Goal: Task Accomplishment & Management: Use online tool/utility

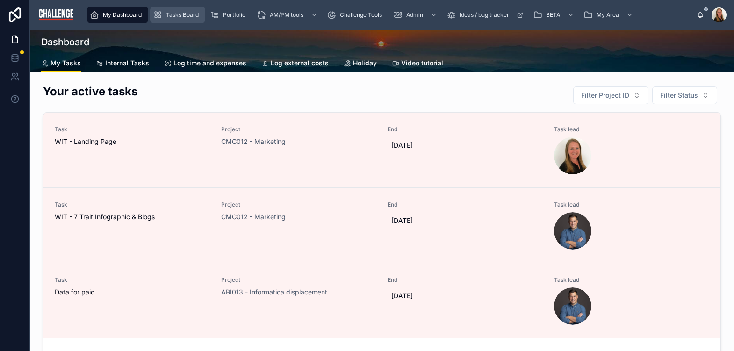
click at [179, 16] on span "Tasks Board" at bounding box center [182, 14] width 33 height 7
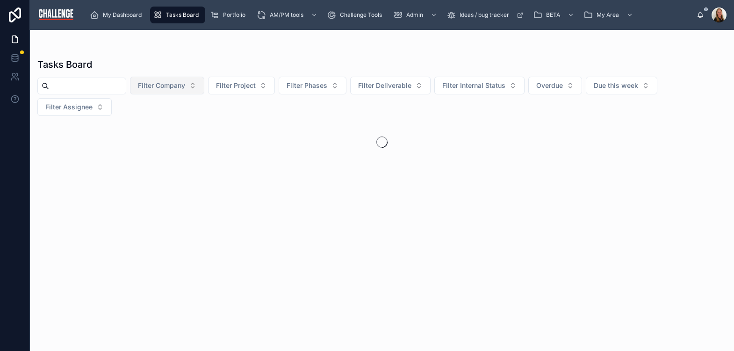
click at [204, 86] on button "Filter Company" at bounding box center [167, 86] width 74 height 18
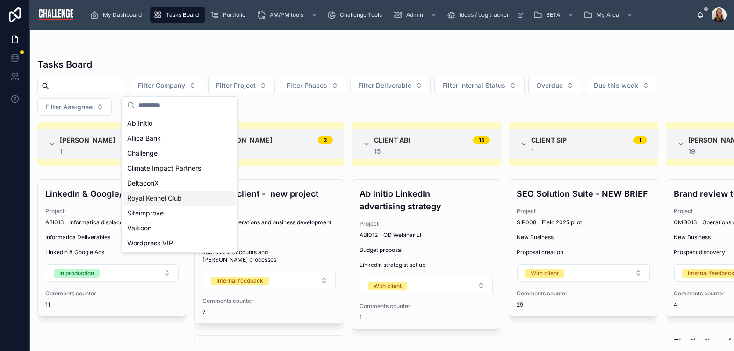
click at [193, 200] on div "Royal Kennel Club" at bounding box center [179, 198] width 112 height 15
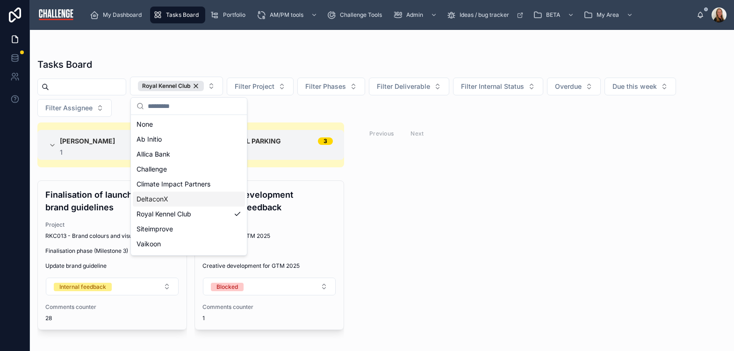
click at [430, 60] on div "Tasks Board" at bounding box center [381, 64] width 689 height 13
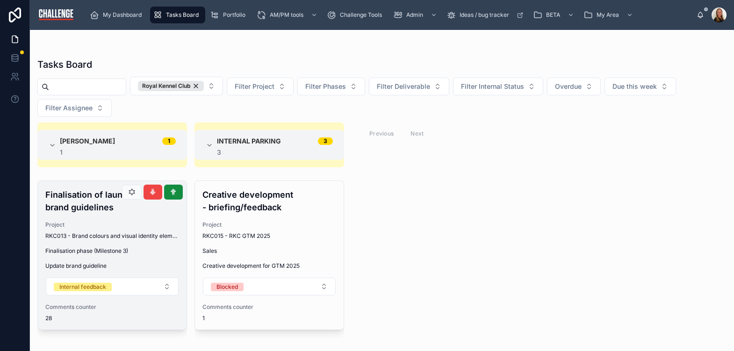
click at [114, 235] on span "RKC013 - Brand colours and visual identity elements" at bounding box center [112, 235] width 134 height 7
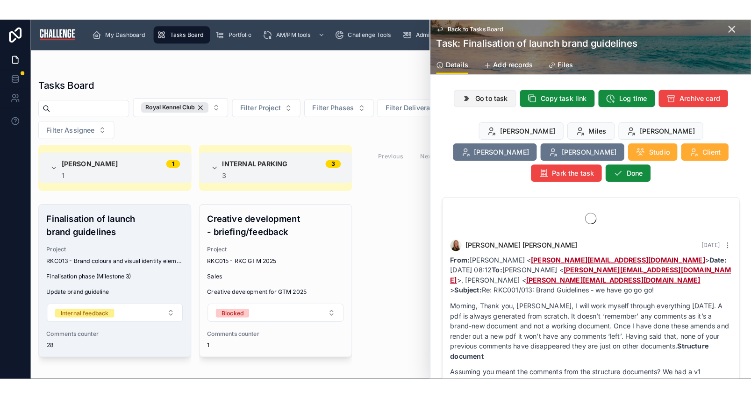
scroll to position [3143, 0]
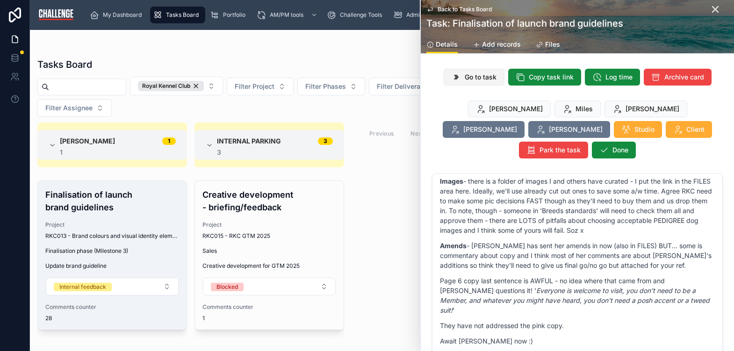
click at [486, 75] on span "Go to task" at bounding box center [480, 76] width 32 height 9
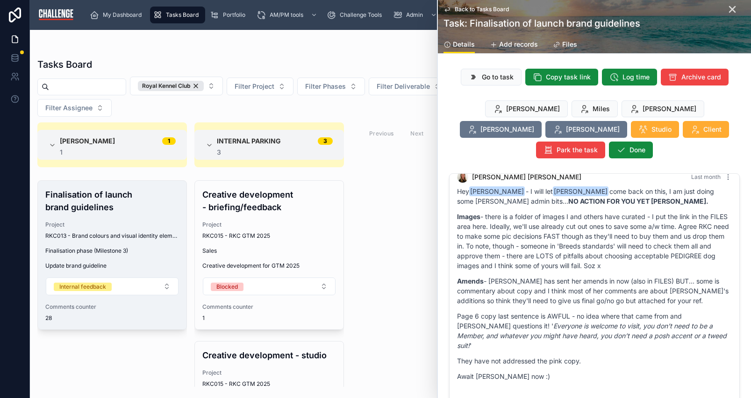
scroll to position [3107, 0]
click at [500, 74] on span "Go to task" at bounding box center [498, 76] width 32 height 9
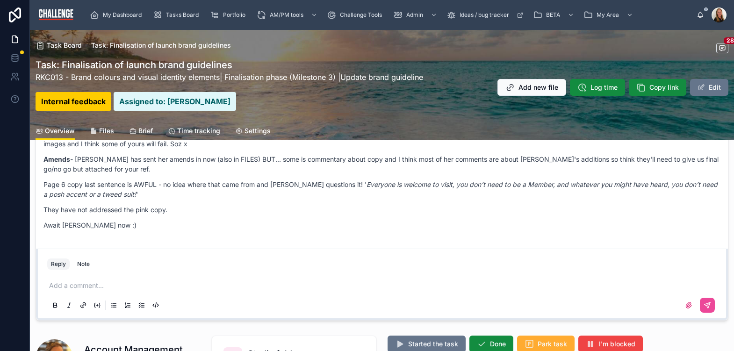
scroll to position [175, 0]
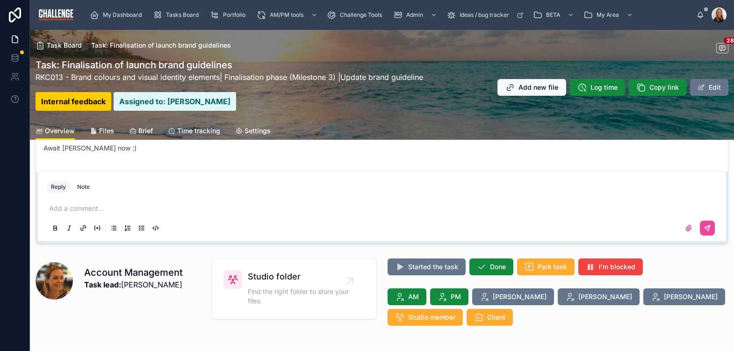
click at [149, 130] on span "Brief" at bounding box center [145, 130] width 14 height 9
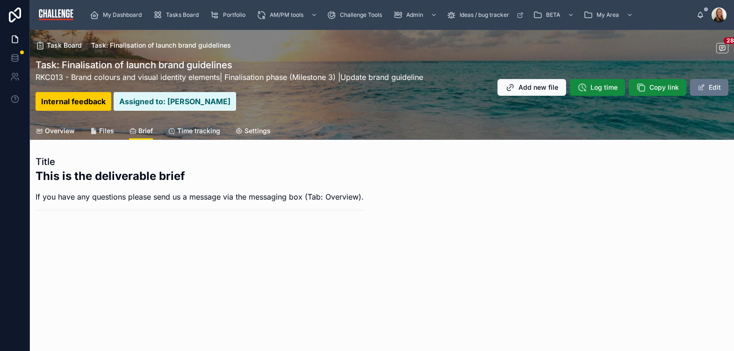
drag, startPoint x: 108, startPoint y: 131, endPoint x: 119, endPoint y: 136, distance: 11.9
click at [108, 131] on span "Files" at bounding box center [106, 130] width 15 height 9
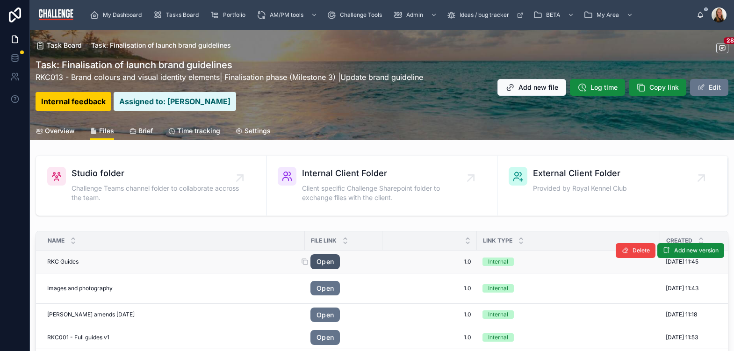
click at [328, 263] on link "Open" at bounding box center [324, 261] width 29 height 15
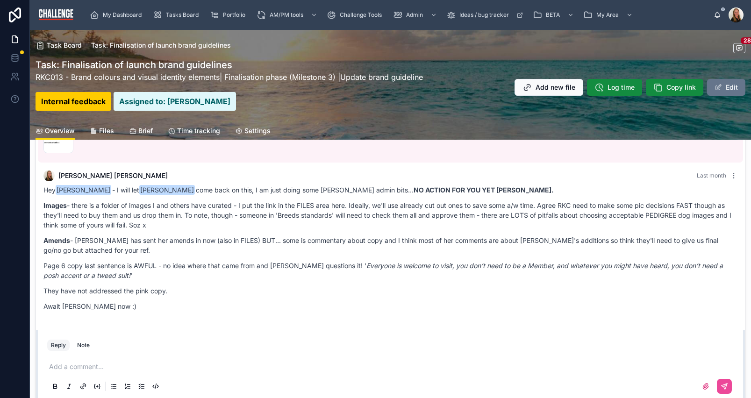
scroll to position [2260, 0]
click at [106, 133] on span "Files" at bounding box center [106, 130] width 15 height 9
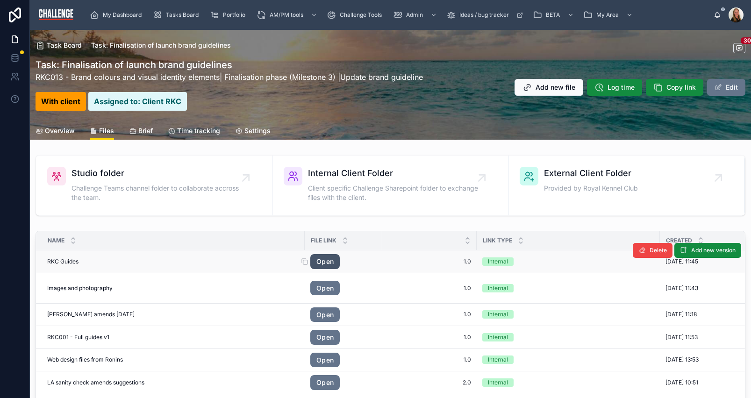
click at [326, 262] on link "Open" at bounding box center [324, 261] width 29 height 15
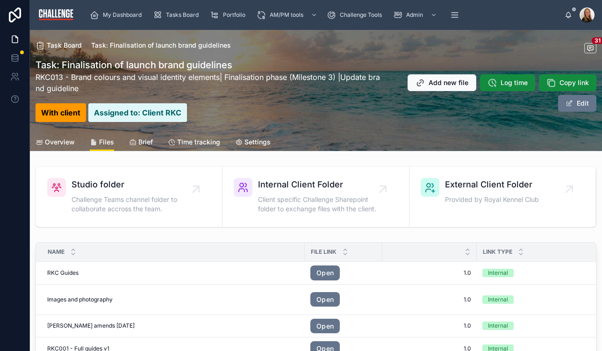
click at [54, 143] on span "Overview" at bounding box center [60, 141] width 30 height 9
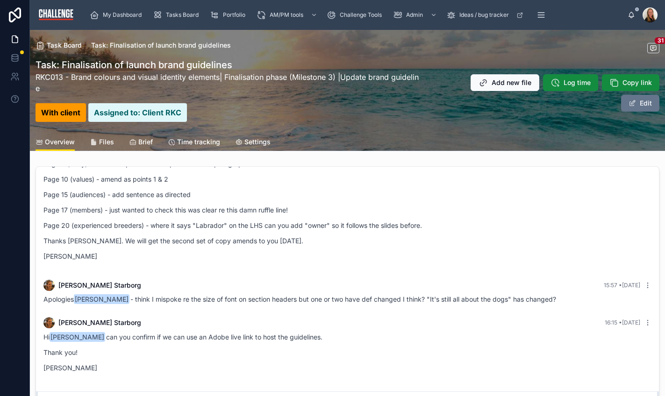
scroll to position [2734, 0]
drag, startPoint x: 106, startPoint y: 375, endPoint x: 116, endPoint y: 353, distance: 24.5
click at [107, 374] on div "Hi Gretchen Rowles can you confirm if we can use an Adobe live link to host the…" at bounding box center [347, 355] width 608 height 46
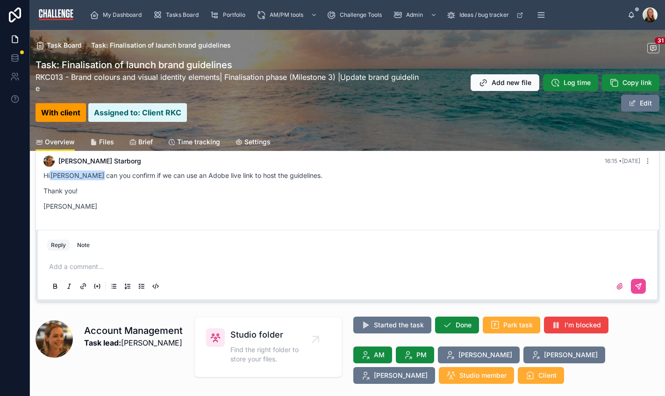
scroll to position [160, 0]
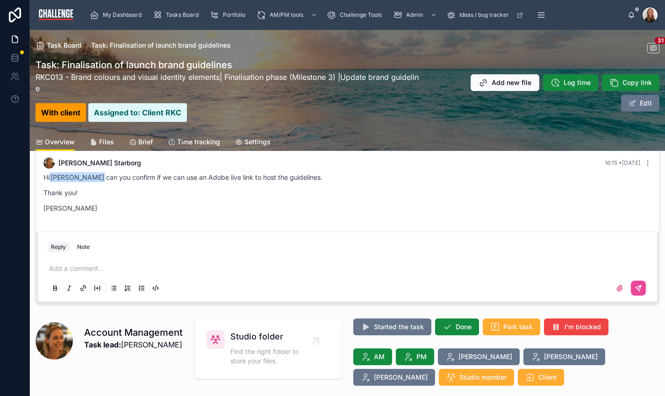
click at [89, 268] on p at bounding box center [349, 268] width 600 height 9
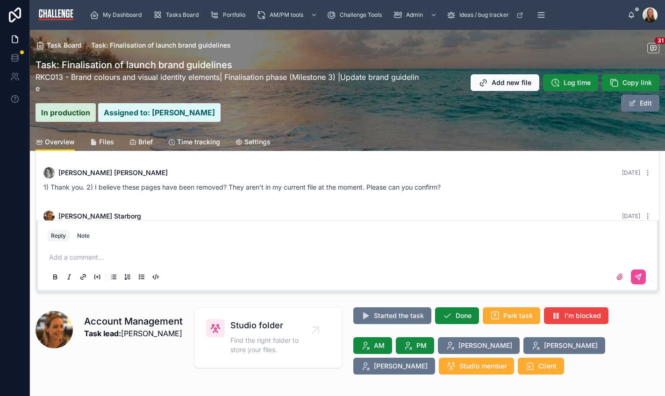
scroll to position [182, 0]
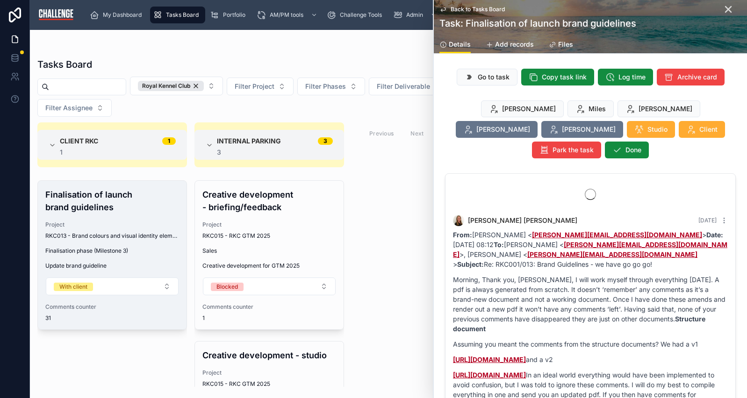
scroll to position [3107, 0]
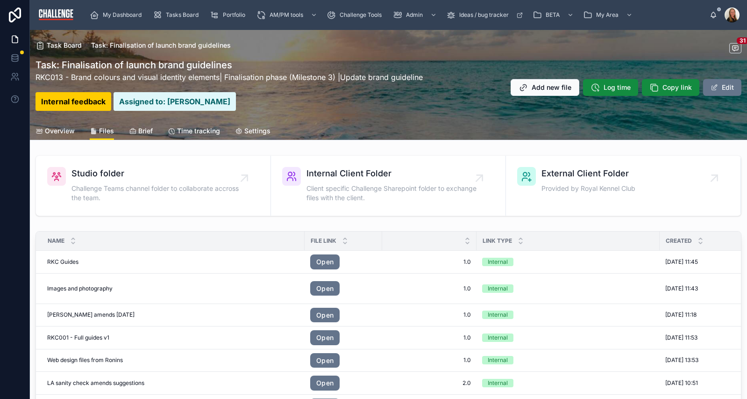
click at [254, 131] on span "Settings" at bounding box center [257, 130] width 26 height 9
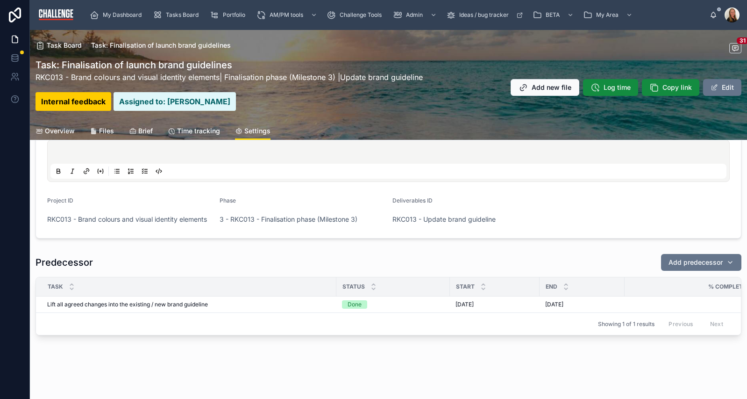
scroll to position [177, 0]
click at [720, 87] on button "Edit" at bounding box center [722, 87] width 38 height 17
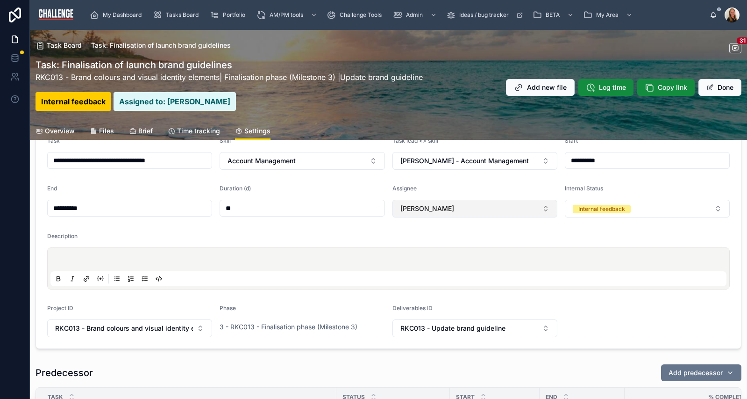
scroll to position [0, 0]
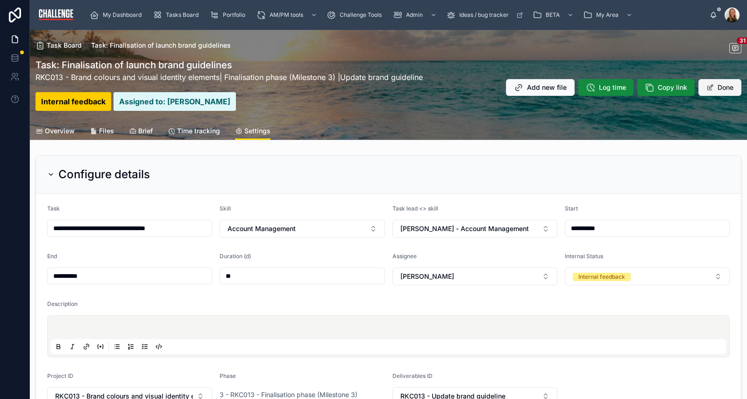
click at [725, 80] on button "Done" at bounding box center [720, 87] width 43 height 17
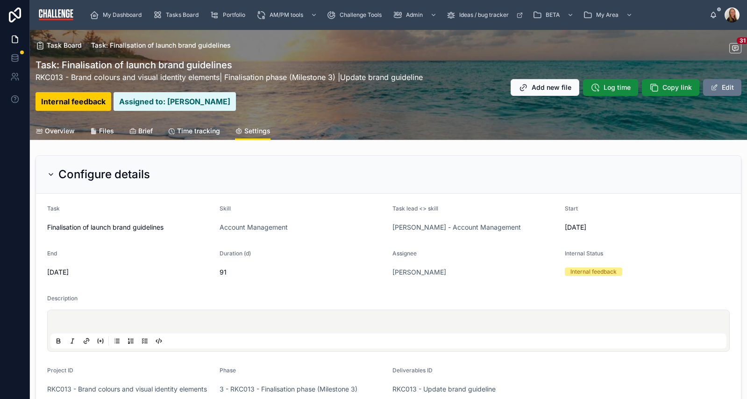
click at [53, 132] on span "Overview" at bounding box center [60, 130] width 30 height 9
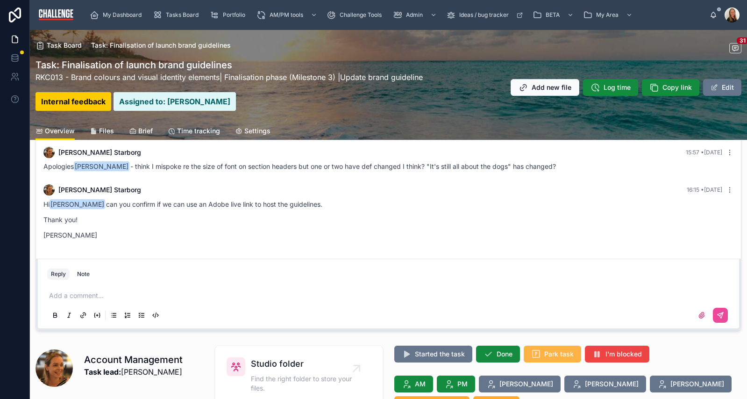
scroll to position [201, 0]
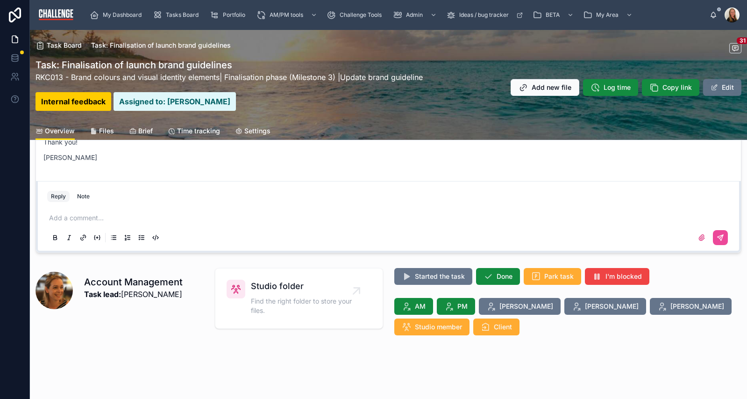
click at [714, 88] on button "Edit" at bounding box center [722, 87] width 38 height 17
drag, startPoint x: 195, startPoint y: 171, endPoint x: 151, endPoint y: 105, distance: 79.8
click at [196, 171] on div "Elaine Starborg 16:15 • Today Hi Gretchen Rowles can you confirm if we can use …" at bounding box center [388, 137] width 701 height 72
click at [84, 78] on link "RKC013 - Brand colours and visual identity elements" at bounding box center [128, 76] width 184 height 9
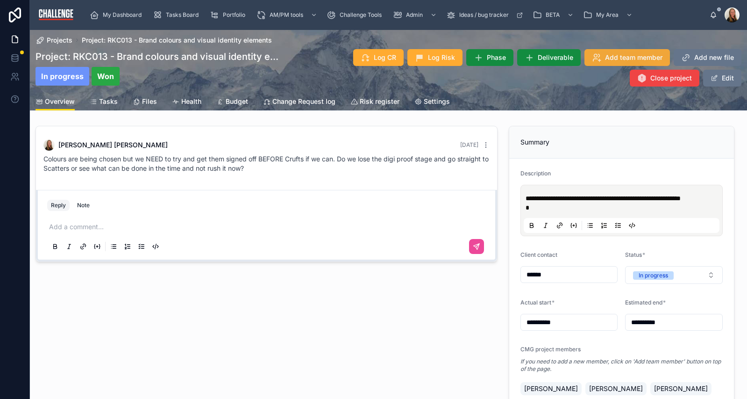
click at [627, 55] on span "Add team member" at bounding box center [633, 57] width 57 height 9
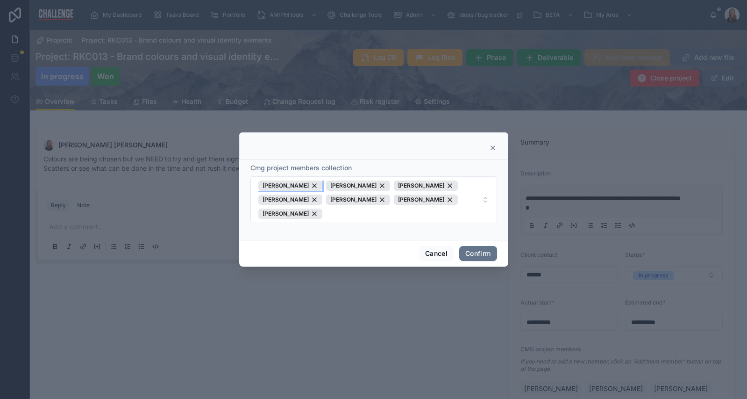
click at [310, 182] on div "[PERSON_NAME]" at bounding box center [290, 185] width 64 height 10
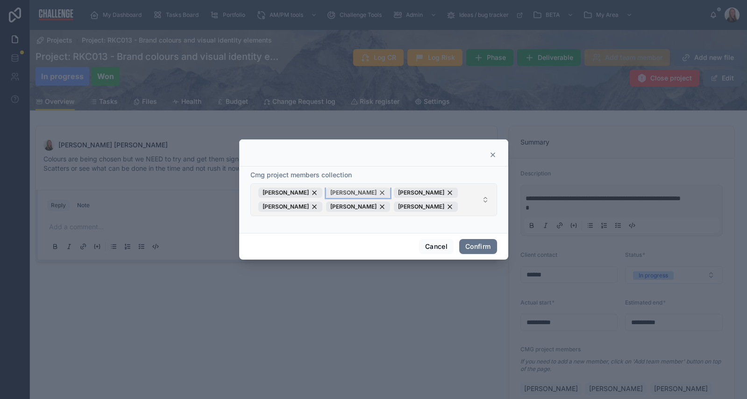
click at [369, 192] on div "[PERSON_NAME]" at bounding box center [358, 192] width 64 height 10
click at [484, 241] on button "Confirm" at bounding box center [477, 246] width 37 height 15
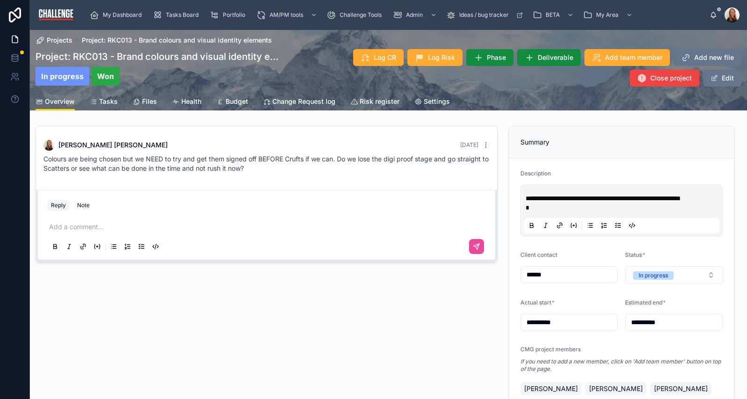
click at [176, 304] on div "[PERSON_NAME] [DATE] Colours are being chosen but we NEED to try and get them s…" at bounding box center [266, 303] width 473 height 362
click at [105, 100] on span "Tasks" at bounding box center [108, 101] width 19 height 9
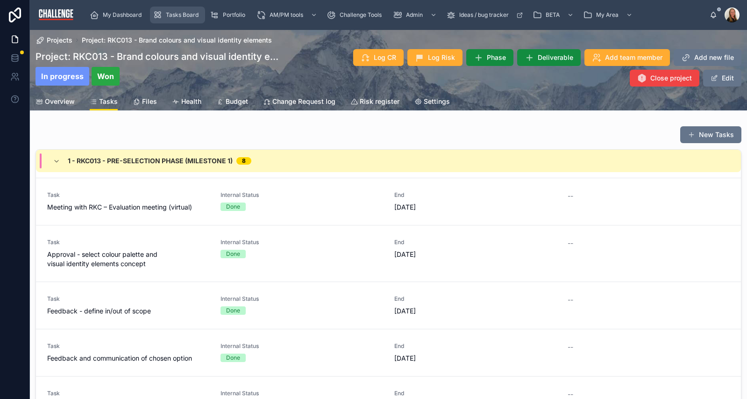
click at [180, 14] on span "Tasks Board" at bounding box center [182, 14] width 33 height 7
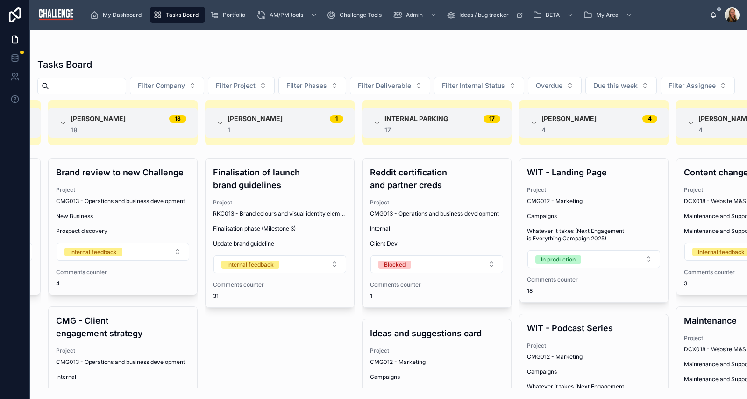
scroll to position [0, 620]
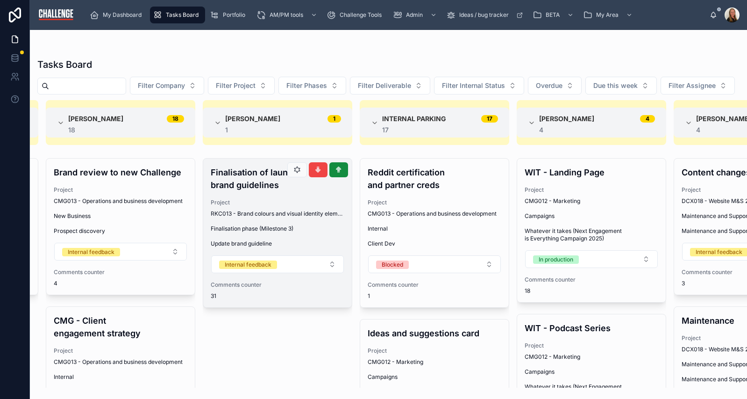
click at [285, 217] on div "Finalisation of launch brand guidelines Project RKC013 - Brand colours and visu…" at bounding box center [277, 232] width 149 height 149
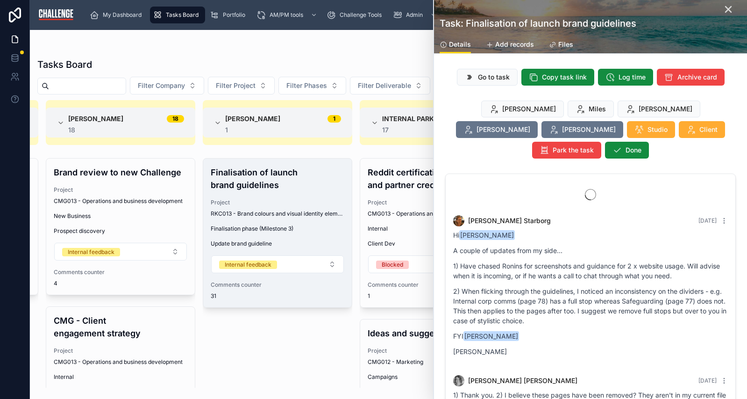
scroll to position [3158, 0]
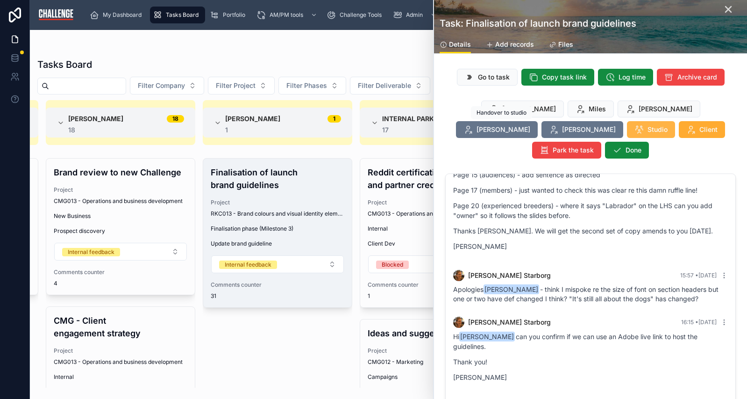
click at [648, 132] on span "Studio" at bounding box center [658, 129] width 20 height 9
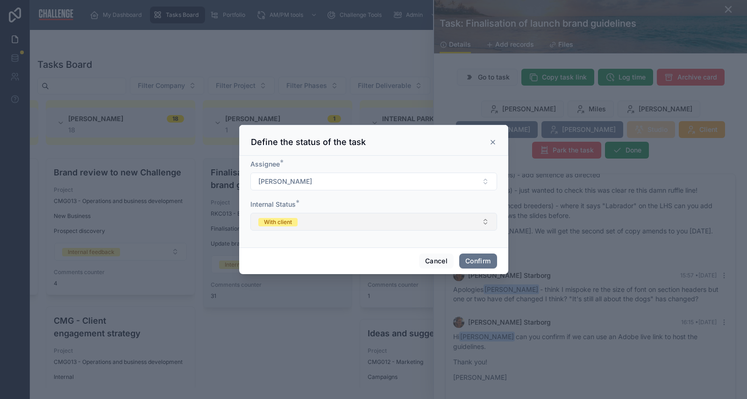
click at [479, 229] on button "With client" at bounding box center [373, 222] width 247 height 18
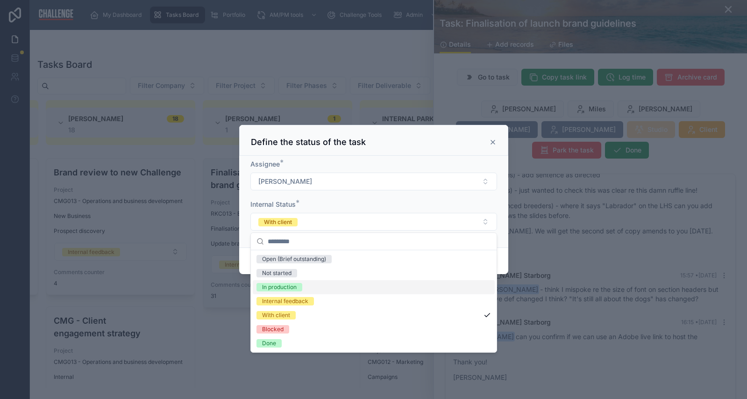
click at [294, 282] on div "In production" at bounding box center [374, 287] width 242 height 14
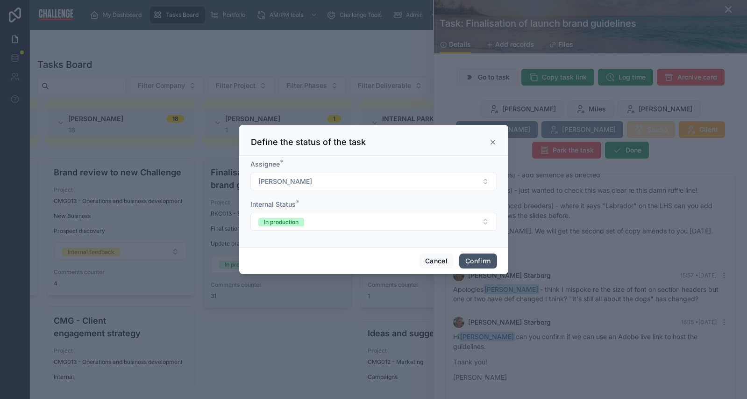
click at [478, 258] on button "Confirm" at bounding box center [477, 260] width 37 height 15
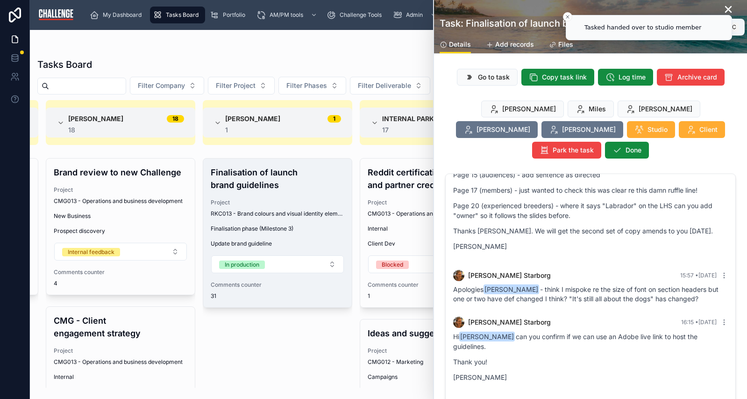
click at [723, 7] on icon at bounding box center [728, 9] width 11 height 11
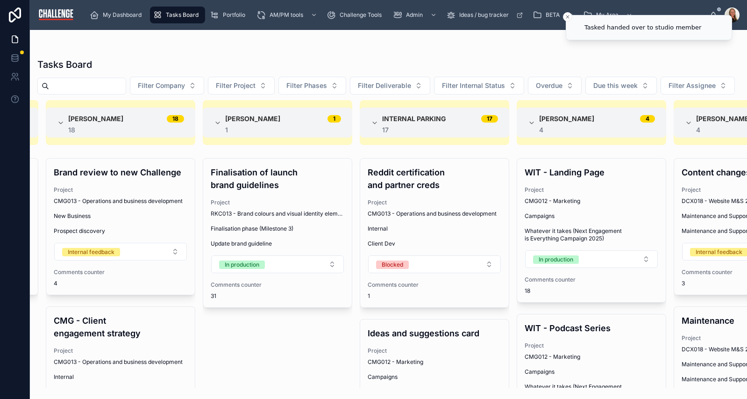
click at [720, 7] on div "[PERSON_NAME]" at bounding box center [725, 14] width 30 height 15
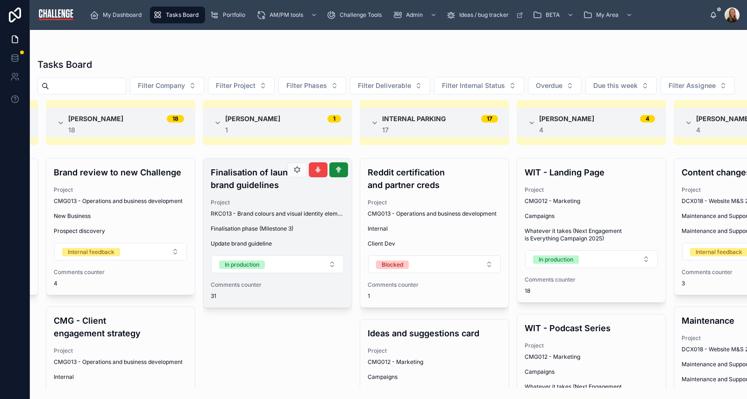
click at [298, 191] on h4 "Finalisation of launch brand guidelines" at bounding box center [278, 178] width 134 height 25
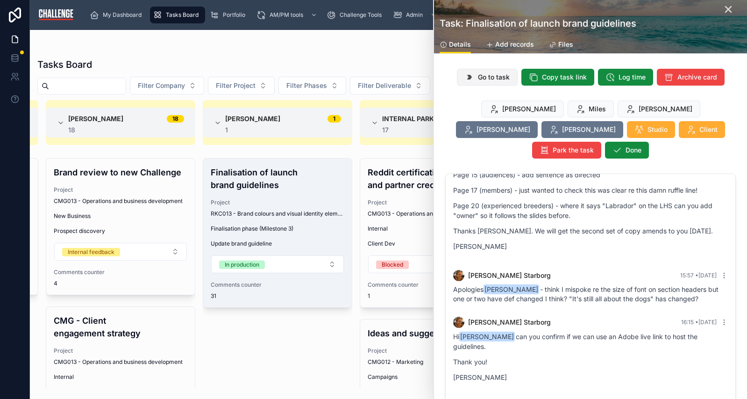
click at [488, 73] on span "Go to task" at bounding box center [494, 76] width 32 height 9
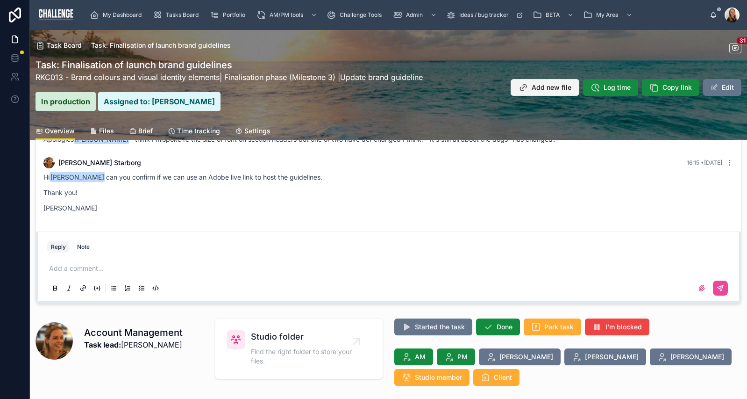
scroll to position [152, 0]
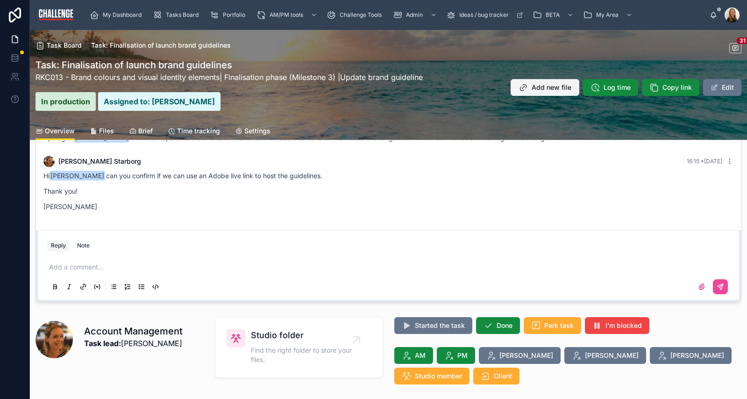
click at [548, 88] on span "Add new file" at bounding box center [552, 87] width 40 height 9
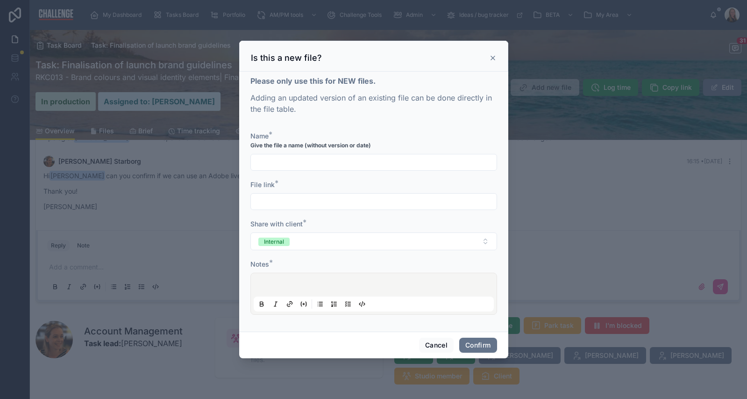
click at [271, 163] on input "text" at bounding box center [374, 162] width 246 height 13
type input "**********"
click at [281, 199] on input "text" at bounding box center [374, 201] width 246 height 13
paste input "**********"
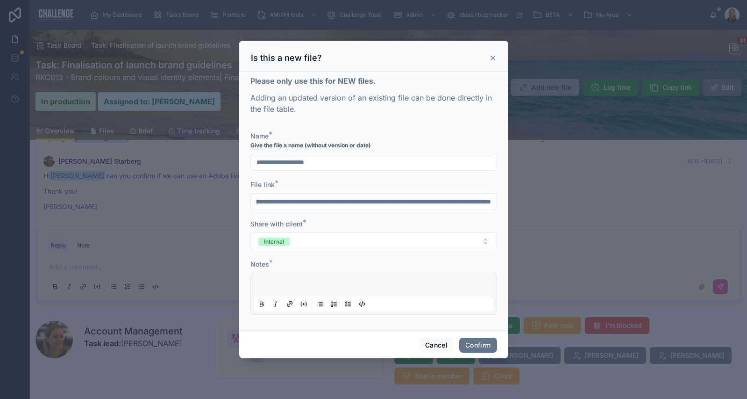
type input "**********"
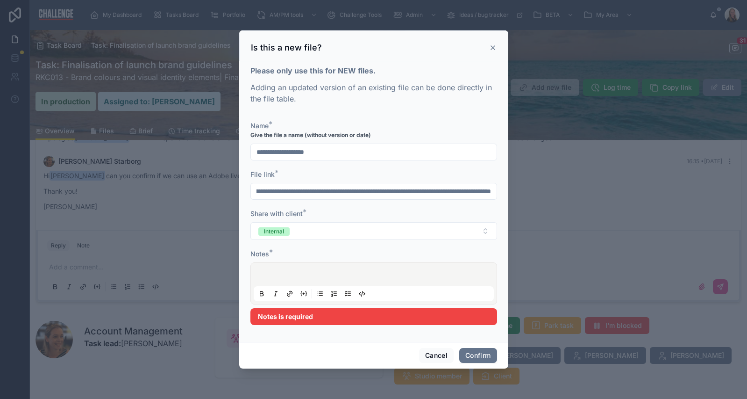
click at [281, 283] on div at bounding box center [374, 283] width 240 height 36
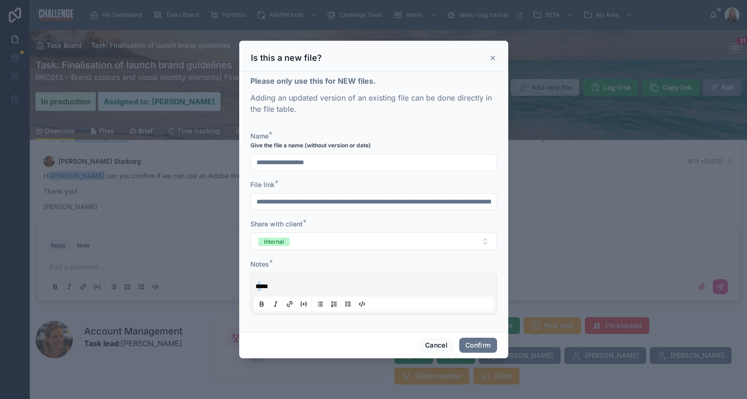
click at [259, 283] on span "*****" at bounding box center [262, 286] width 13 height 7
click at [485, 345] on button "Confirm" at bounding box center [477, 344] width 37 height 15
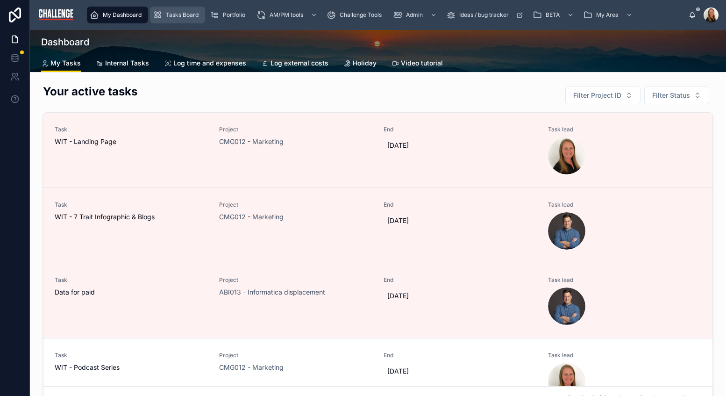
click at [188, 13] on span "Tasks Board" at bounding box center [182, 14] width 33 height 7
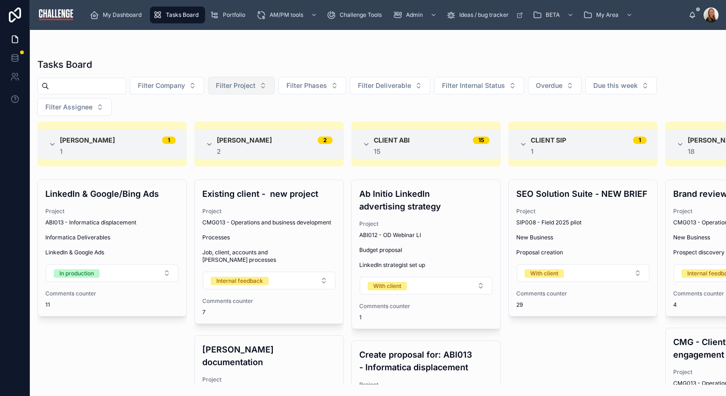
click at [253, 86] on span "Filter Project" at bounding box center [236, 85] width 40 height 9
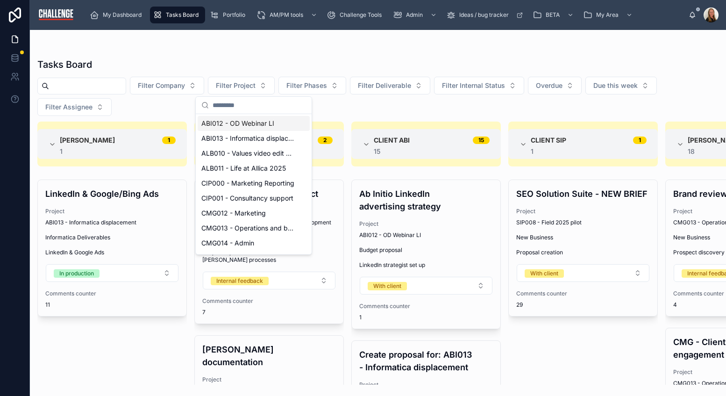
click at [556, 361] on div "SEO Solution Suite - NEW BRIEF Project SIP008 - Field 2025 pilot New Business P…" at bounding box center [583, 281] width 150 height 205
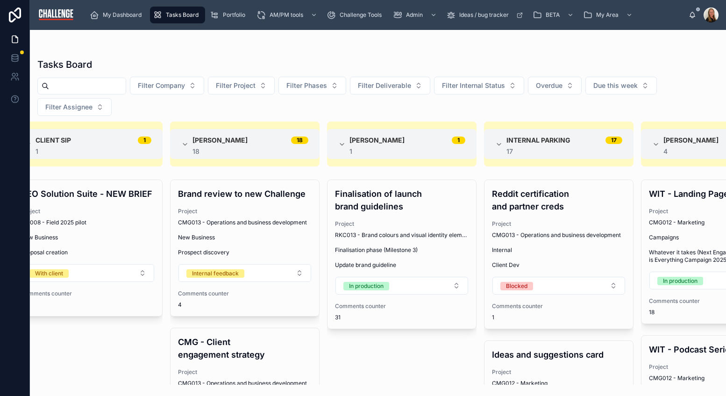
scroll to position [0, 525]
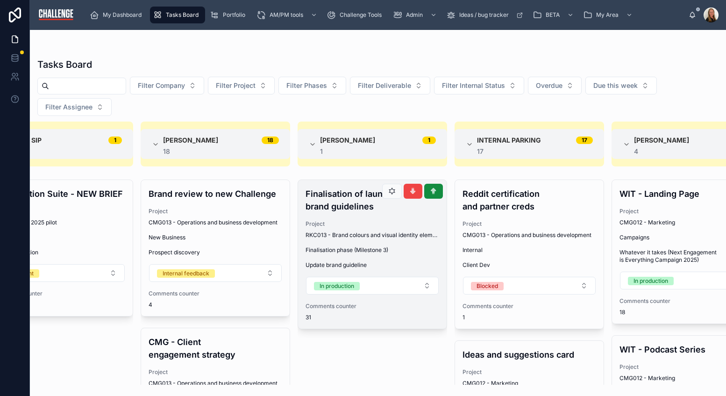
click at [373, 250] on span "Finalisation phase (Milestone 3)" at bounding box center [373, 249] width 134 height 7
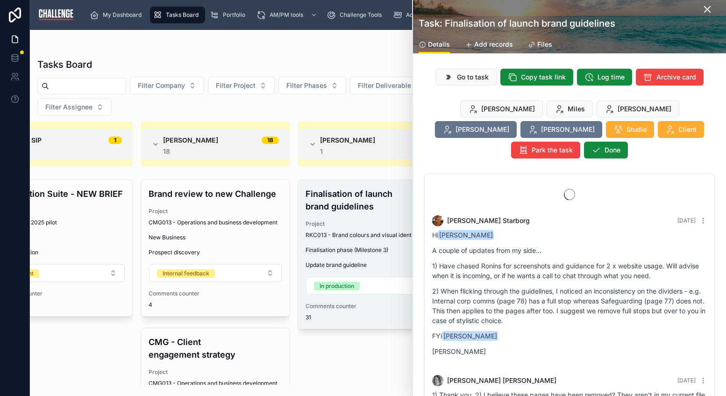
scroll to position [3160, 0]
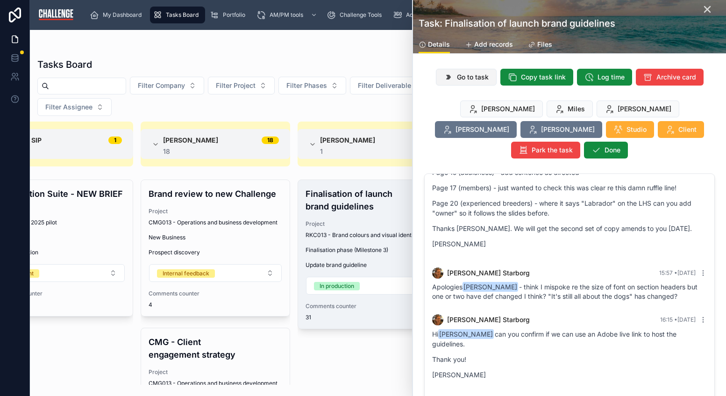
click at [471, 78] on span "Go to task" at bounding box center [473, 76] width 32 height 9
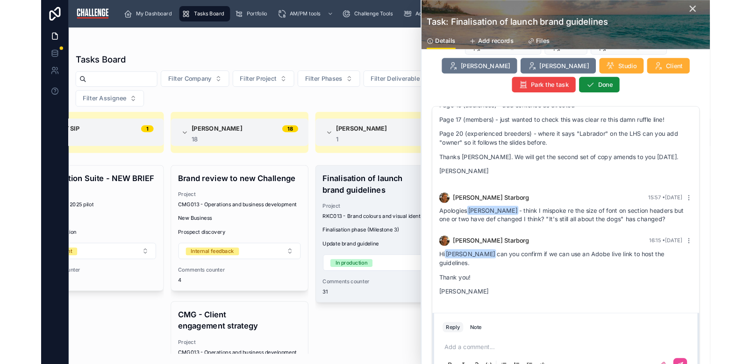
scroll to position [58, 0]
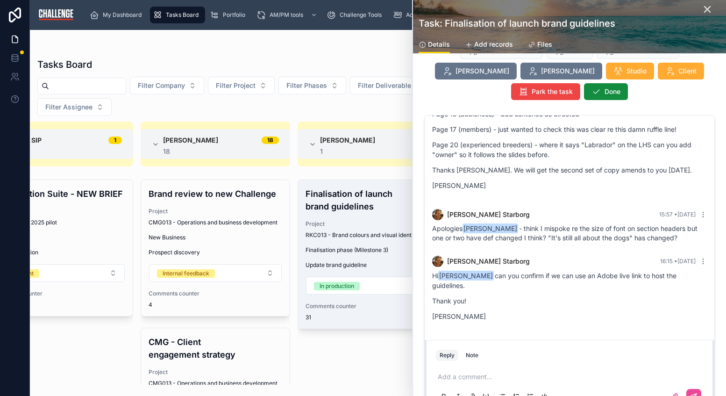
click at [507, 366] on div "Add a comment..." at bounding box center [569, 385] width 267 height 39
click at [503, 372] on p at bounding box center [571, 376] width 267 height 9
click at [702, 11] on icon at bounding box center [707, 9] width 11 height 11
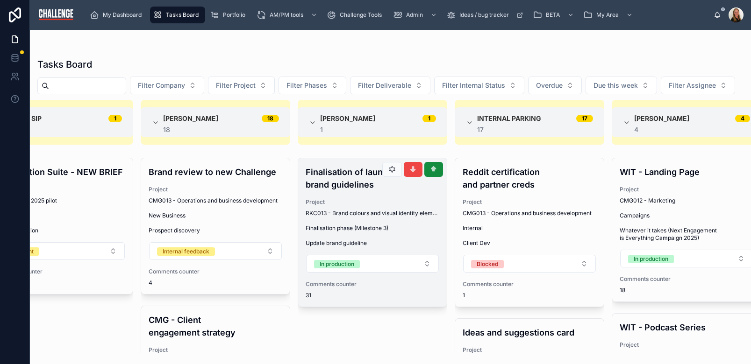
click at [376, 206] on span "Project" at bounding box center [373, 202] width 134 height 7
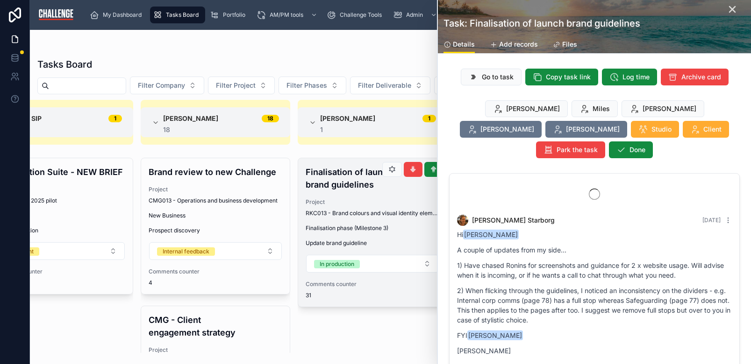
scroll to position [3183, 0]
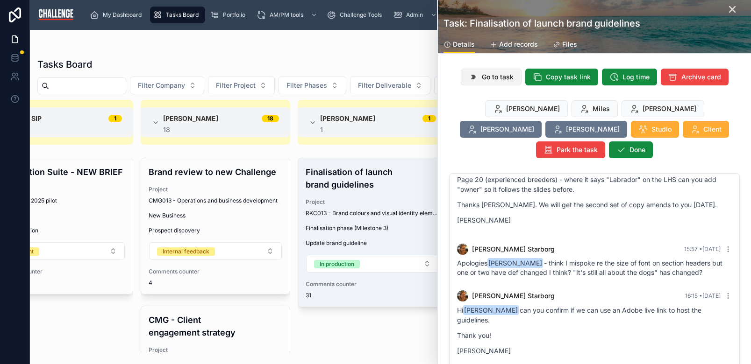
click at [490, 78] on span "Go to task" at bounding box center [498, 76] width 32 height 9
click at [726, 8] on icon at bounding box center [732, 9] width 11 height 11
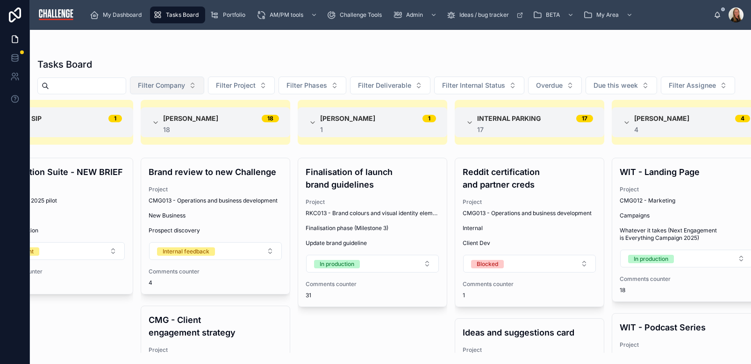
click at [189, 91] on button "Filter Company" at bounding box center [167, 86] width 74 height 18
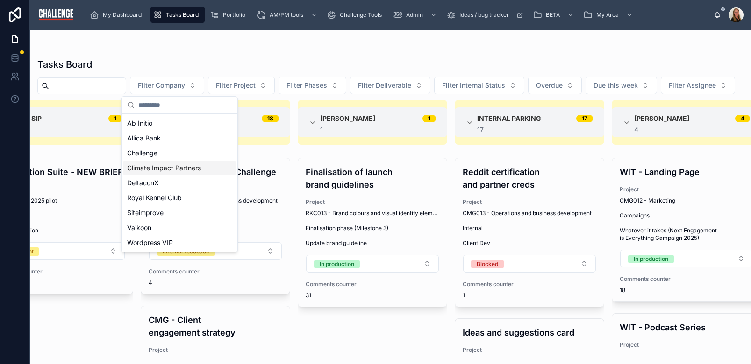
click at [173, 168] on span "Climate Impact Partners" at bounding box center [164, 168] width 74 height 9
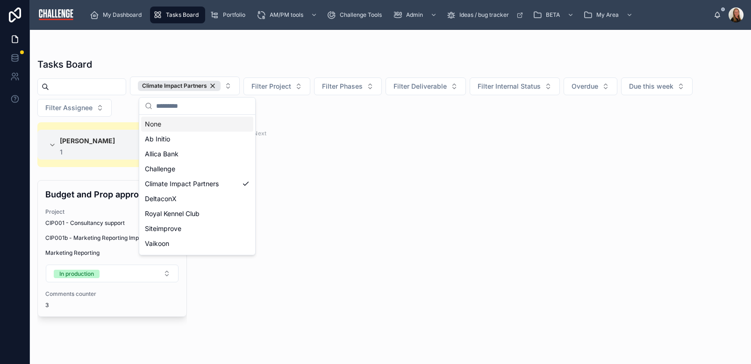
click at [194, 63] on div "Tasks Board" at bounding box center [390, 64] width 706 height 13
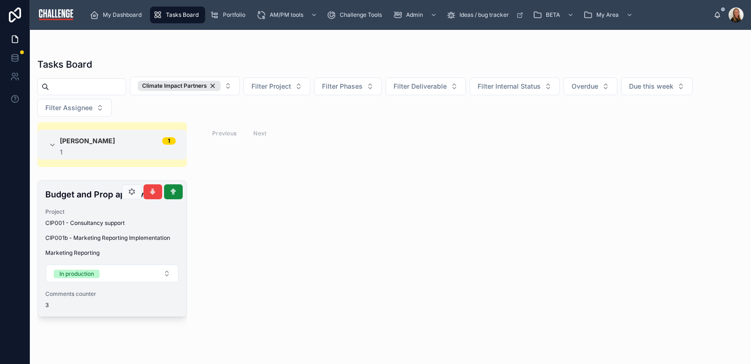
click at [136, 235] on span "CIP001b - Marketing Reporting Implementation" at bounding box center [112, 238] width 134 height 7
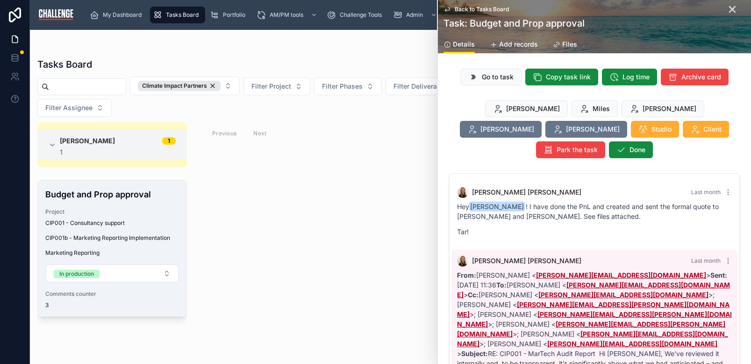
scroll to position [414, 0]
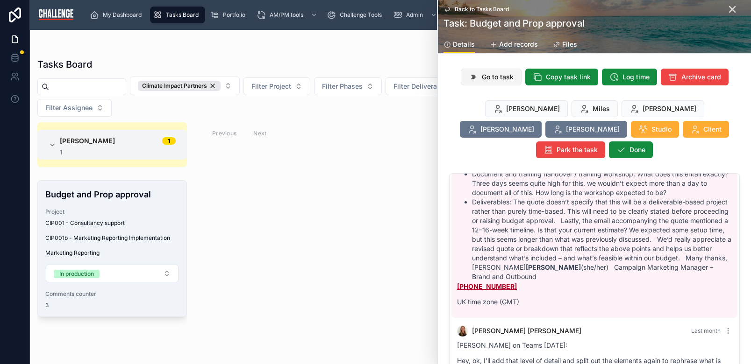
click at [493, 81] on span "Go to task" at bounding box center [498, 76] width 32 height 9
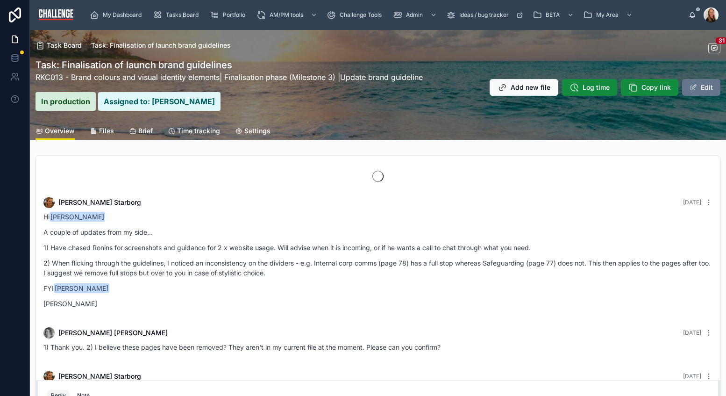
scroll to position [2342, 0]
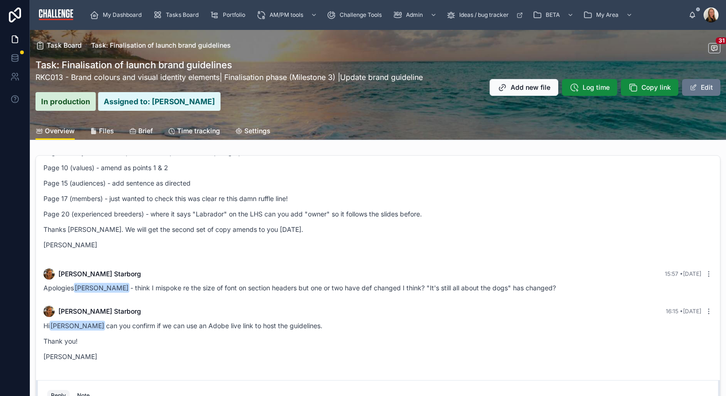
drag, startPoint x: 100, startPoint y: 130, endPoint x: 107, endPoint y: 130, distance: 6.6
click at [100, 130] on span "Files" at bounding box center [106, 130] width 15 height 9
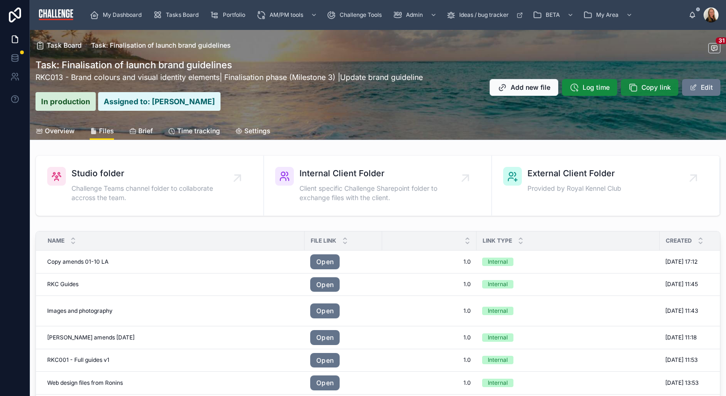
click at [642, 88] on span "Copy link" at bounding box center [656, 87] width 29 height 9
click at [64, 131] on span "Overview" at bounding box center [60, 130] width 30 height 9
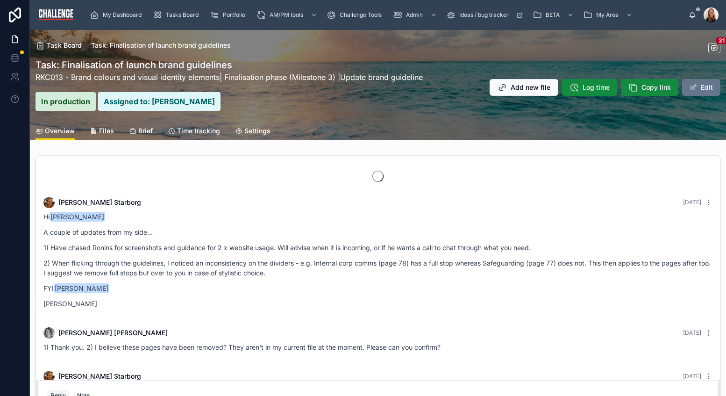
scroll to position [2342, 0]
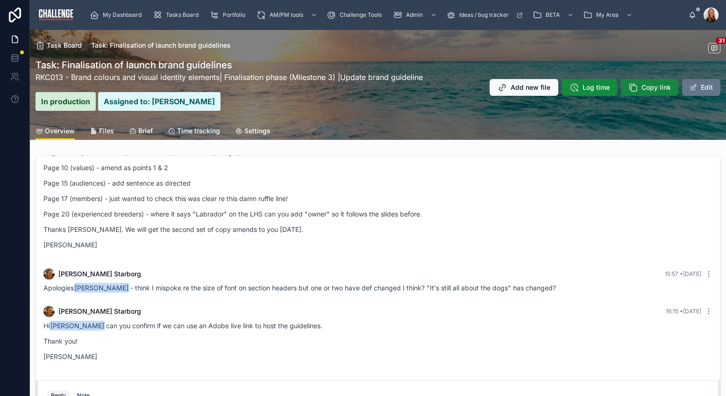
click at [642, 91] on span "Copy link" at bounding box center [656, 87] width 29 height 9
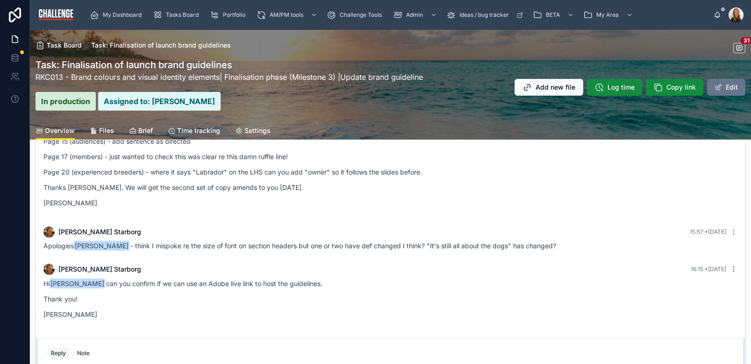
scroll to position [210, 0]
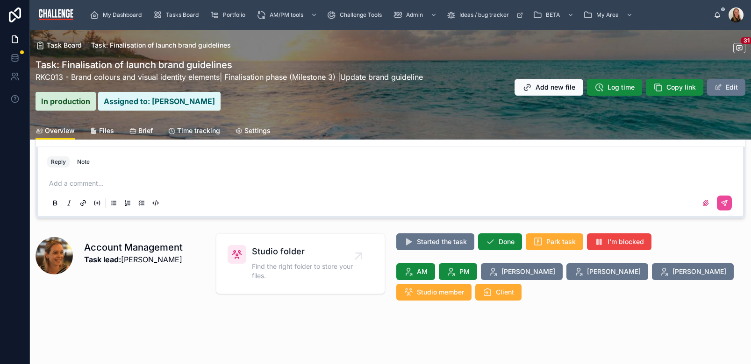
click at [104, 176] on div "Add a comment..." at bounding box center [390, 192] width 686 height 39
click at [95, 182] on p at bounding box center [392, 183] width 686 height 9
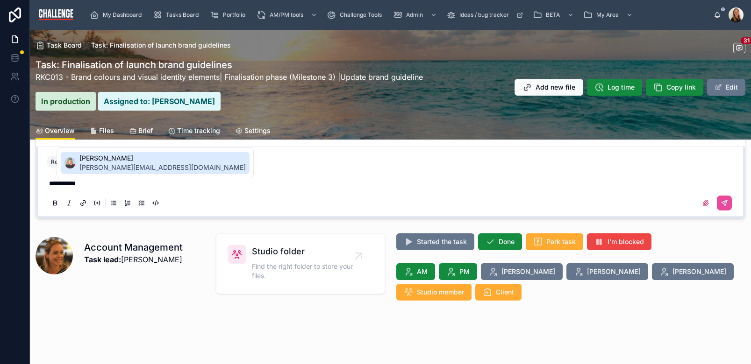
click at [140, 159] on span "[PERSON_NAME]" at bounding box center [162, 158] width 166 height 9
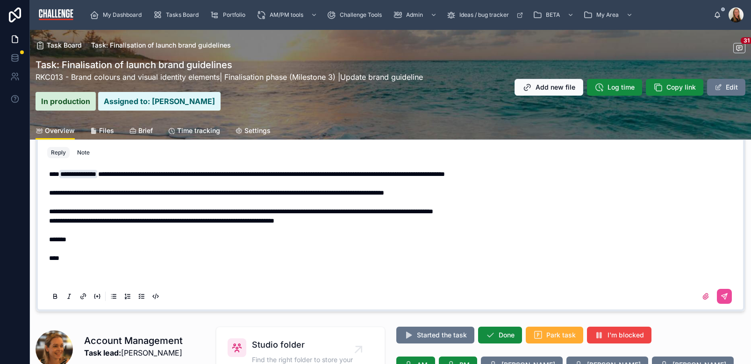
scroll to position [107, 0]
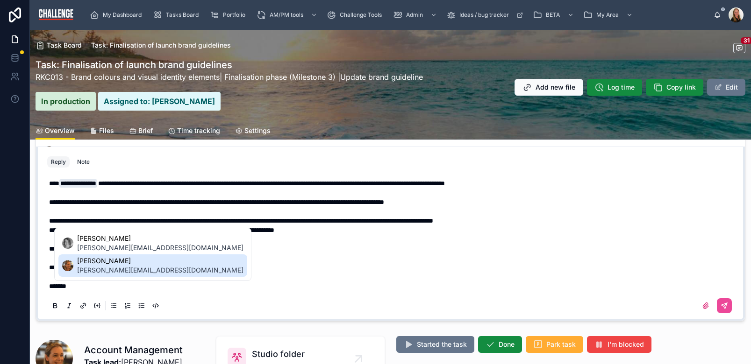
click at [140, 271] on span "[PERSON_NAME][EMAIL_ADDRESS][DOMAIN_NAME]" at bounding box center [160, 270] width 166 height 9
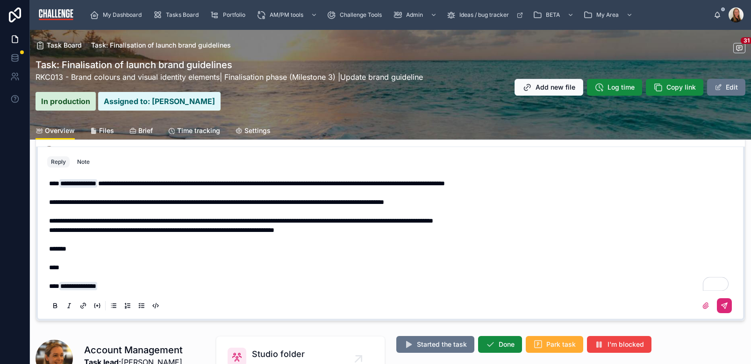
click at [720, 307] on icon at bounding box center [723, 305] width 7 height 7
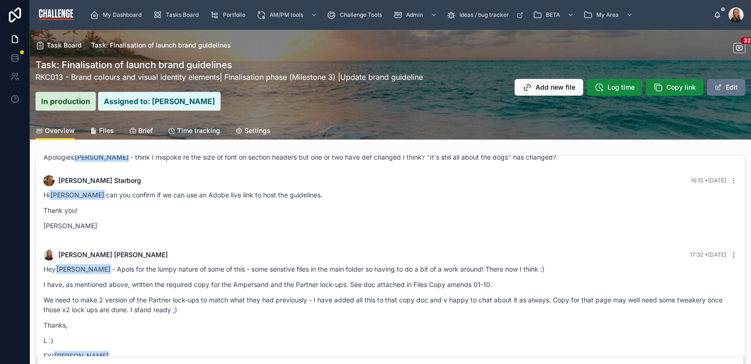
scroll to position [2438, 0]
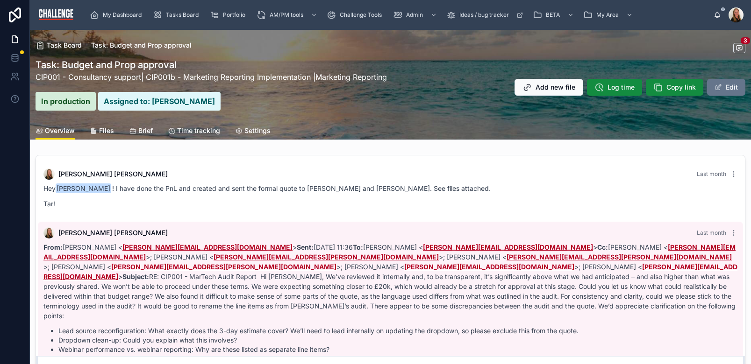
scroll to position [175, 0]
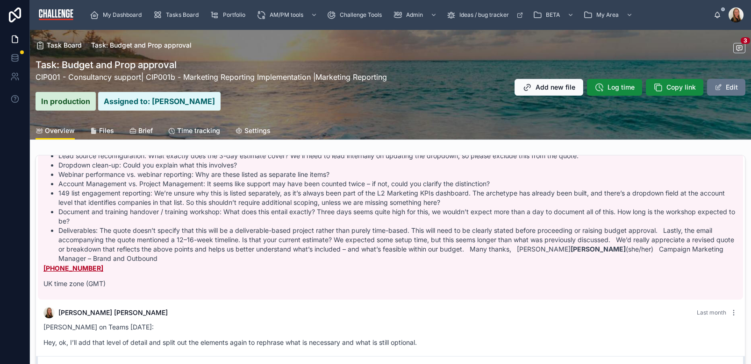
click at [111, 130] on span "Files" at bounding box center [106, 130] width 15 height 9
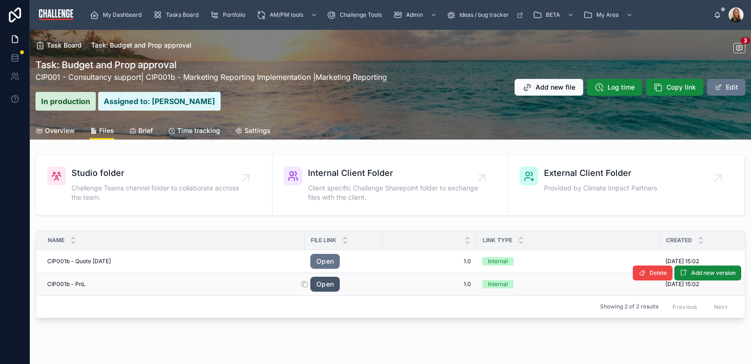
click at [324, 284] on link "Open" at bounding box center [324, 284] width 29 height 15
click at [538, 88] on span "Add new file" at bounding box center [555, 87] width 40 height 9
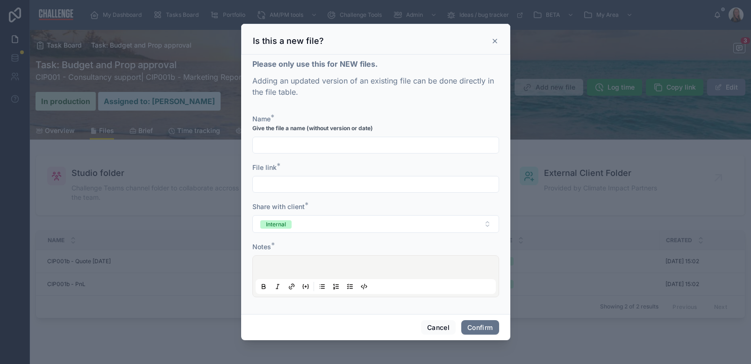
click at [336, 146] on input "text" at bounding box center [376, 145] width 246 height 13
type input "**********"
click at [342, 190] on input "text" at bounding box center [376, 184] width 246 height 13
paste input "**********"
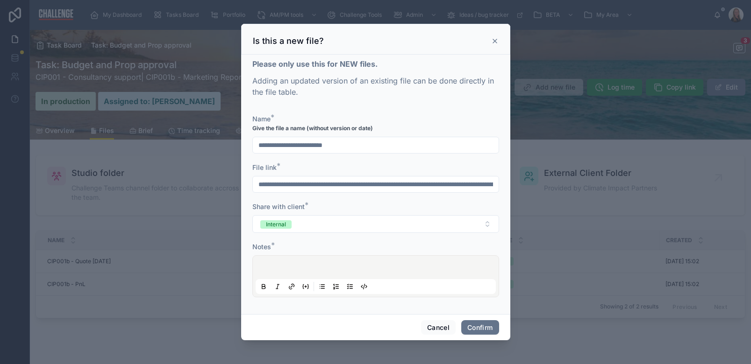
scroll to position [0, 829]
type input "**********"
click at [265, 267] on p at bounding box center [377, 268] width 240 height 9
drag, startPoint x: 295, startPoint y: 269, endPoint x: 286, endPoint y: 271, distance: 9.8
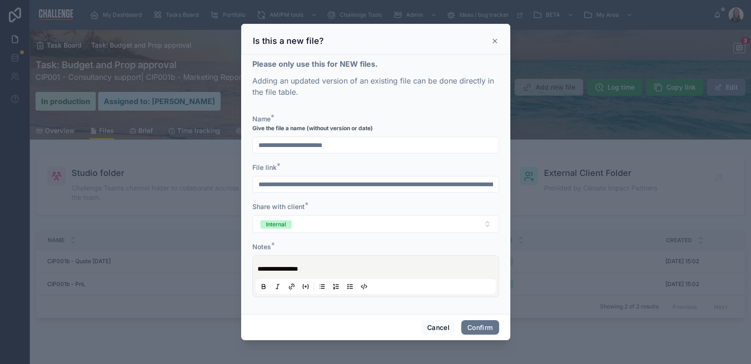
click at [295, 269] on span "**********" at bounding box center [277, 269] width 41 height 7
click at [273, 269] on span "**********" at bounding box center [276, 269] width 38 height 7
click at [282, 271] on span "**********" at bounding box center [277, 269] width 41 height 7
drag, startPoint x: 321, startPoint y: 268, endPoint x: 332, endPoint y: 265, distance: 11.2
click at [331, 265] on p "**********" at bounding box center [377, 268] width 240 height 9
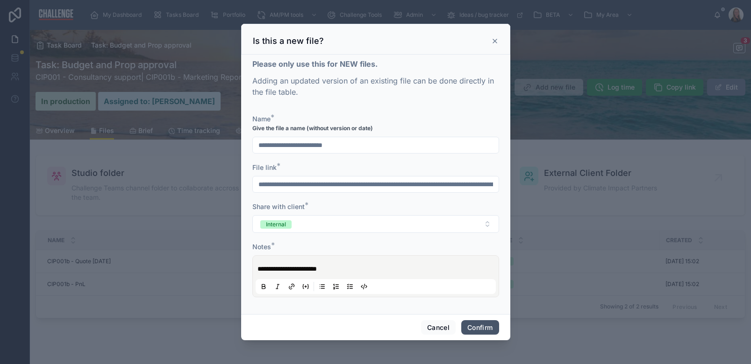
click at [485, 326] on button "Confirm" at bounding box center [479, 328] width 37 height 15
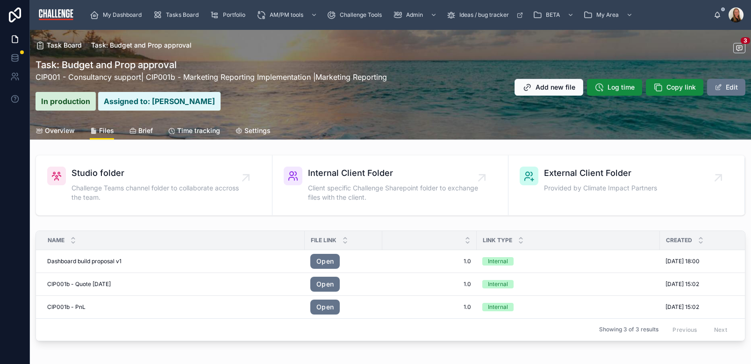
click at [65, 129] on span "Overview" at bounding box center [60, 130] width 30 height 9
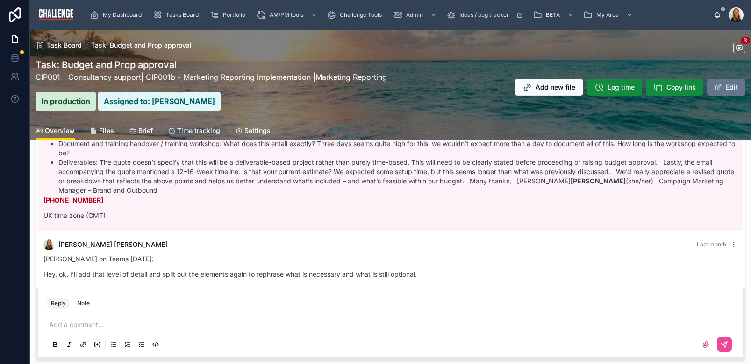
scroll to position [210, 0]
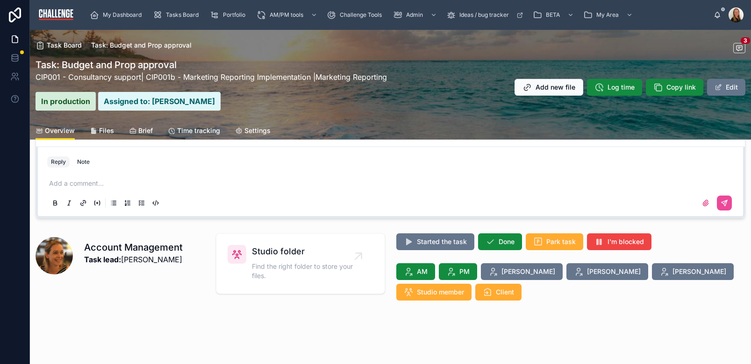
click at [84, 186] on p at bounding box center [392, 183] width 686 height 9
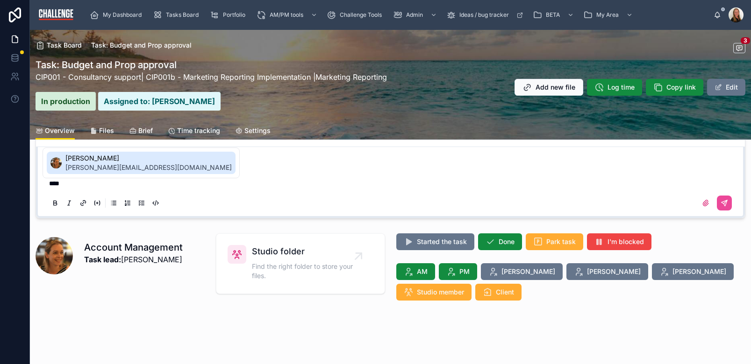
click at [141, 162] on span "[PERSON_NAME]" at bounding box center [148, 158] width 166 height 9
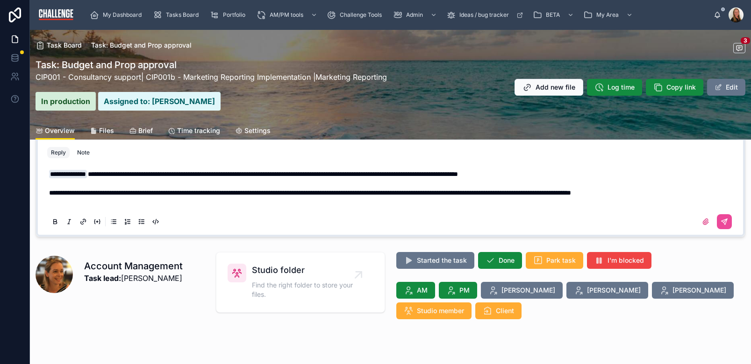
scroll to position [182, 0]
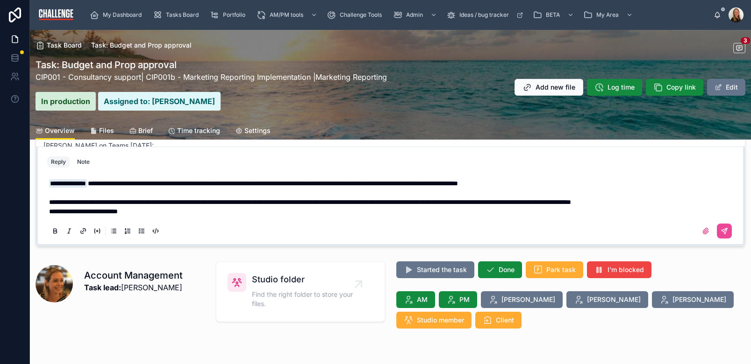
drag, startPoint x: 66, startPoint y: 213, endPoint x: 69, endPoint y: 217, distance: 5.4
click at [67, 213] on span "**********" at bounding box center [83, 211] width 69 height 7
click at [164, 214] on p "**********" at bounding box center [392, 211] width 686 height 9
drag, startPoint x: 346, startPoint y: 213, endPoint x: 333, endPoint y: 212, distance: 13.6
click at [327, 209] on p "**********" at bounding box center [392, 211] width 686 height 9
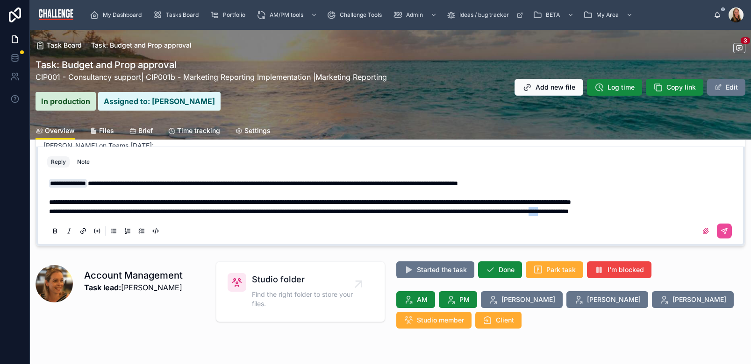
drag, startPoint x: 688, startPoint y: 213, endPoint x: 677, endPoint y: 214, distance: 11.7
click at [569, 214] on span "**********" at bounding box center [309, 211] width 520 height 7
click at [727, 212] on p "**********" at bounding box center [392, 211] width 686 height 9
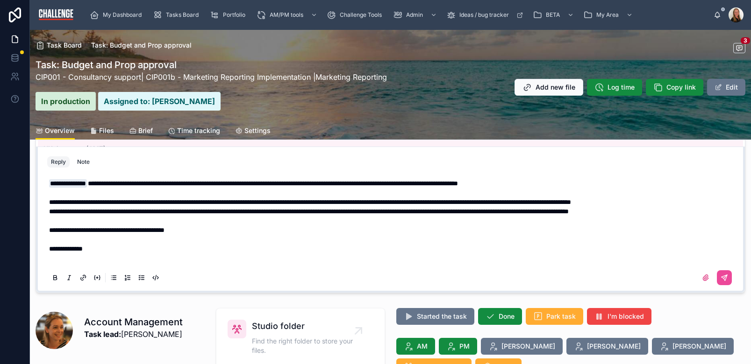
scroll to position [126, 0]
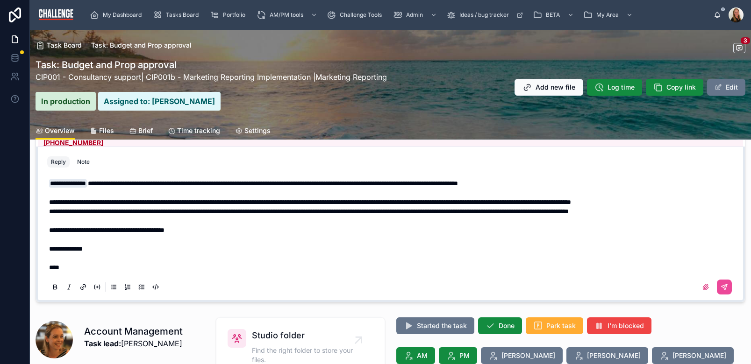
drag, startPoint x: 92, startPoint y: 247, endPoint x: 108, endPoint y: 255, distance: 17.6
click at [83, 247] on span "**********" at bounding box center [66, 249] width 34 height 7
click at [721, 288] on icon at bounding box center [724, 288] width 6 height 6
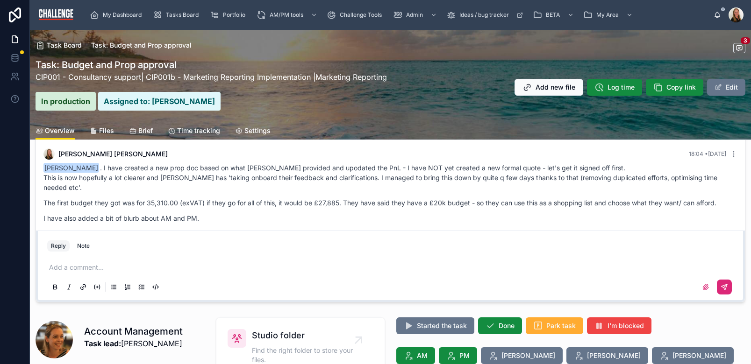
scroll to position [266, 0]
click at [104, 133] on span "Files" at bounding box center [106, 130] width 15 height 9
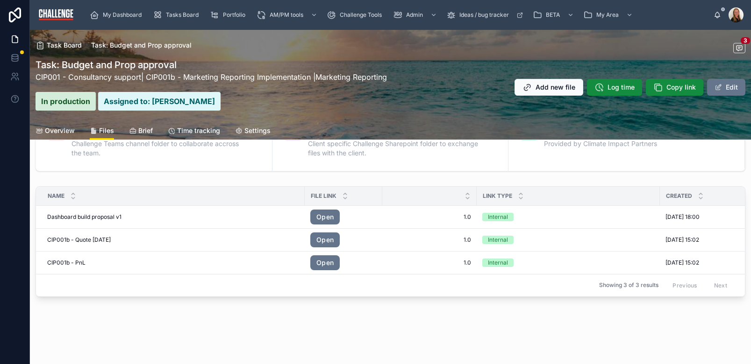
scroll to position [51, 0]
click at [72, 133] on span "Overview" at bounding box center [60, 130] width 30 height 9
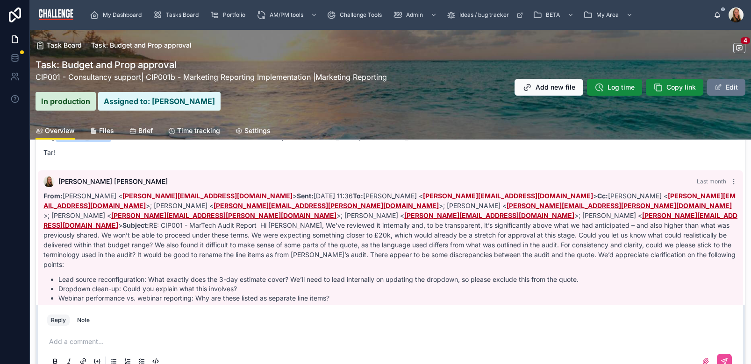
scroll to position [290, 0]
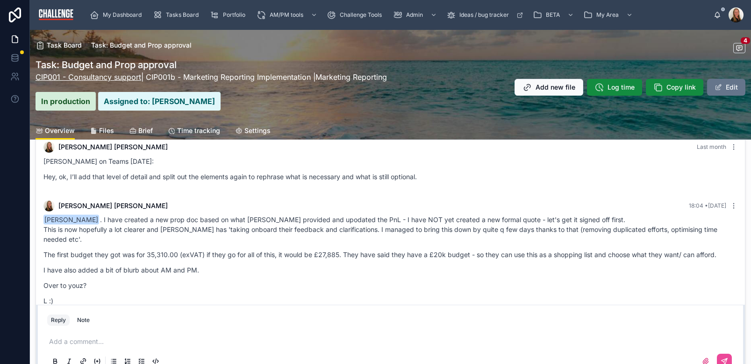
click at [80, 75] on link "CIP001 - Consultancy support" at bounding box center [89, 76] width 106 height 9
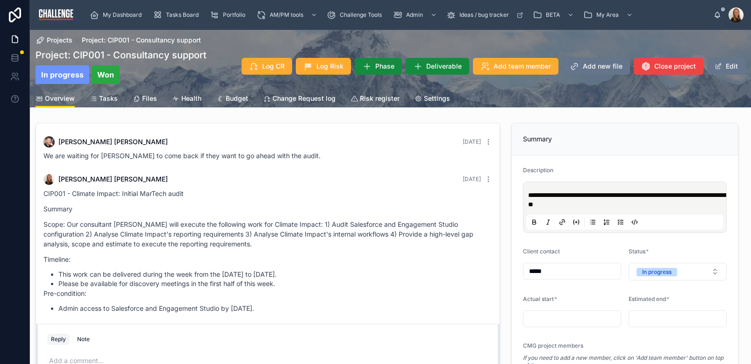
scroll to position [2, 0]
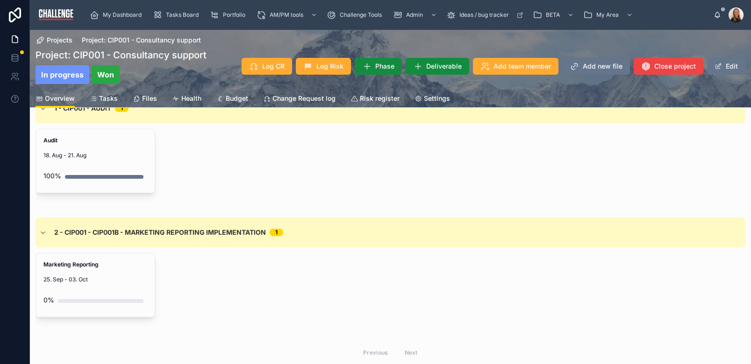
click at [203, 231] on span "2 - CIP001 - CIP001b - Marketing Reporting Implementation" at bounding box center [160, 232] width 212 height 9
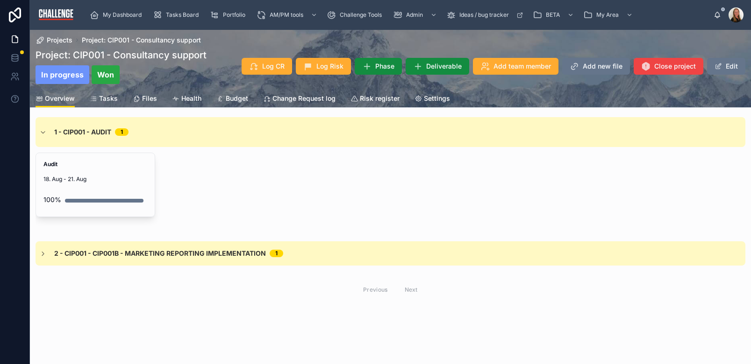
scroll to position [475, 0]
click at [727, 65] on button "Edit" at bounding box center [726, 66] width 38 height 17
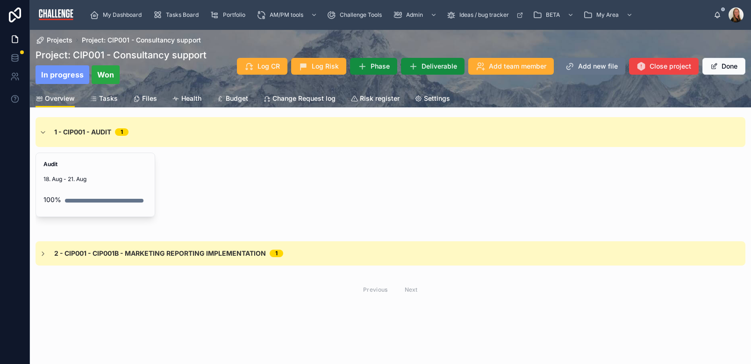
click at [237, 257] on span "2 - CIP001 - CIP001b - Marketing Reporting Implementation" at bounding box center [160, 253] width 212 height 9
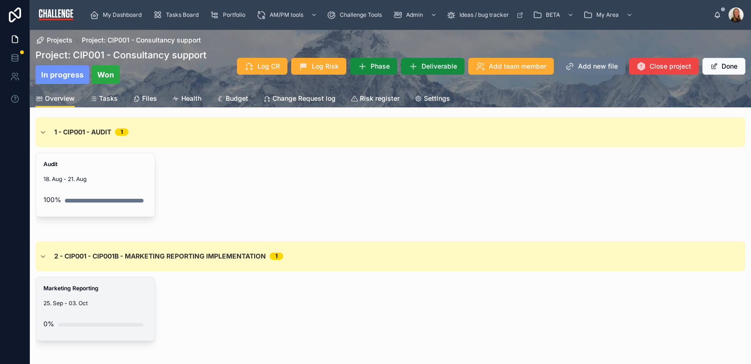
click at [117, 305] on span "25. Sep - 03. Oct" at bounding box center [95, 303] width 104 height 7
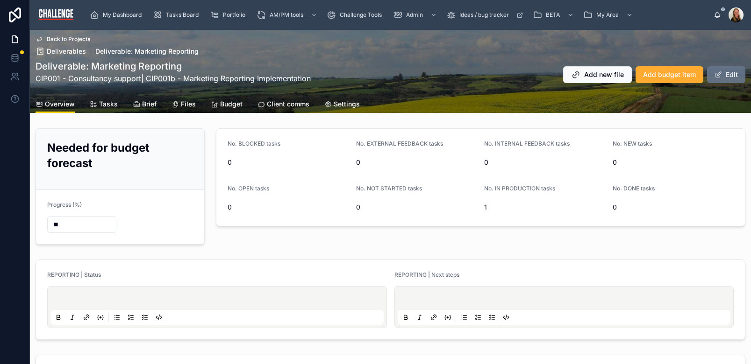
click at [723, 74] on button "Edit" at bounding box center [726, 74] width 38 height 17
click at [342, 107] on span "Settings" at bounding box center [347, 104] width 26 height 9
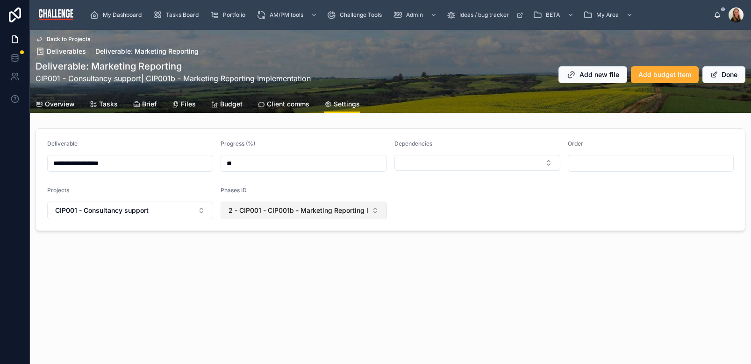
click at [376, 211] on button "2 - CIP001 - CIP001b - Marketing Reporting Implementation" at bounding box center [304, 211] width 166 height 18
click at [412, 206] on form "**********" at bounding box center [390, 180] width 709 height 102
click at [62, 106] on span "Overview" at bounding box center [60, 104] width 30 height 9
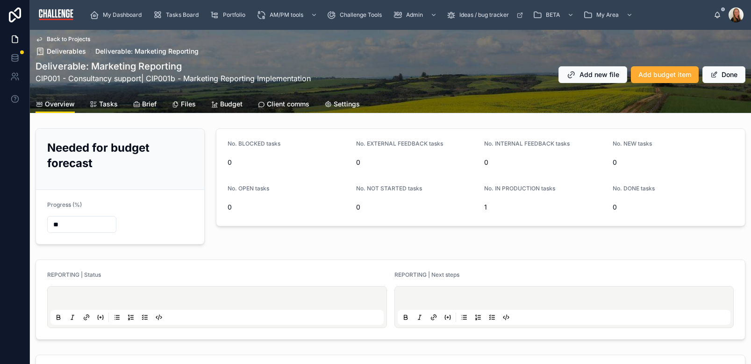
click at [109, 107] on span "Tasks" at bounding box center [108, 104] width 19 height 9
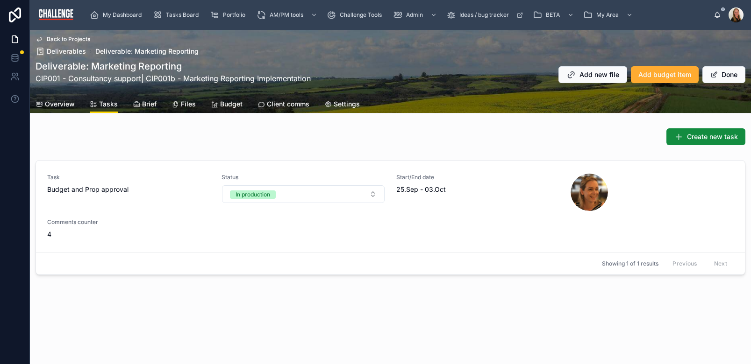
click at [142, 106] on span "Brief" at bounding box center [149, 104] width 14 height 9
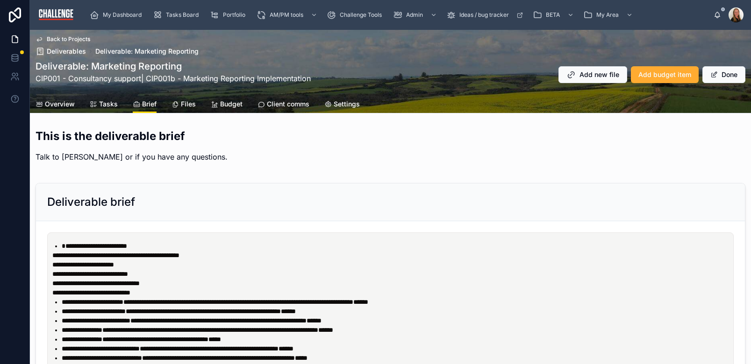
click at [344, 105] on span "Settings" at bounding box center [347, 104] width 26 height 9
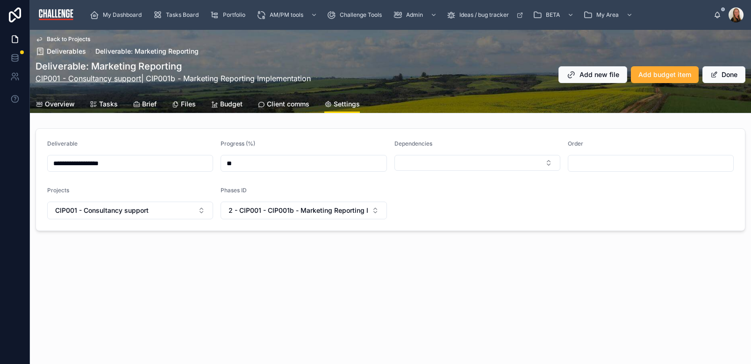
click at [111, 79] on link "CIP001 - Consultancy support" at bounding box center [89, 78] width 106 height 9
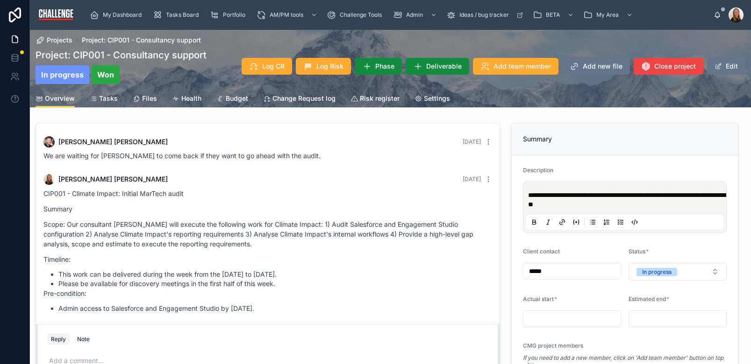
scroll to position [2, 0]
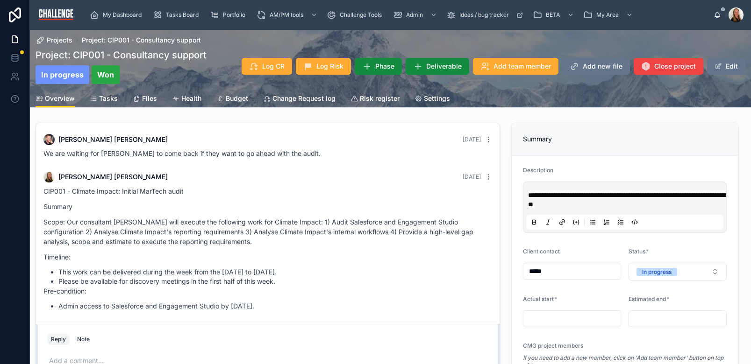
click at [442, 95] on span "Settings" at bounding box center [437, 98] width 26 height 9
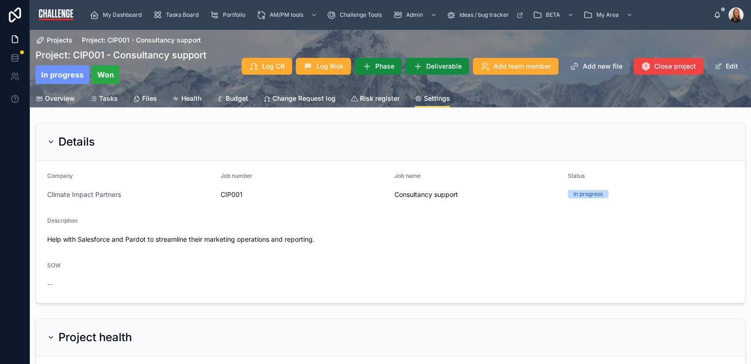
click at [727, 68] on button "Edit" at bounding box center [726, 66] width 38 height 17
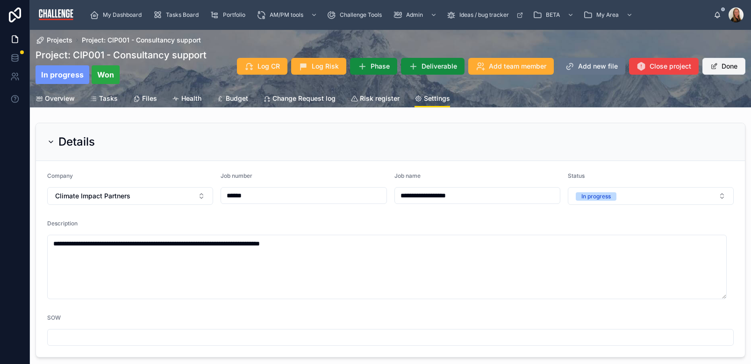
click at [725, 70] on button "Done" at bounding box center [723, 66] width 43 height 17
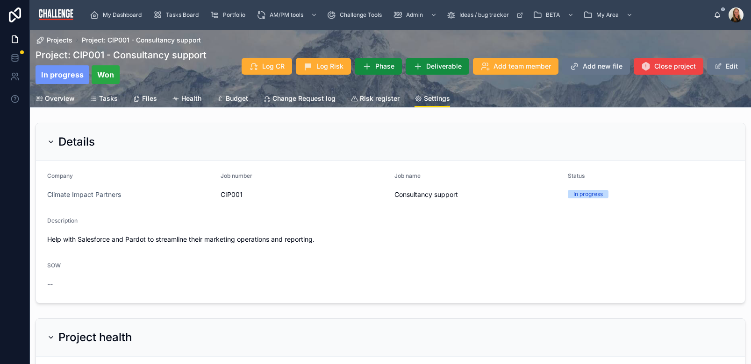
click at [108, 97] on span "Tasks" at bounding box center [108, 98] width 19 height 9
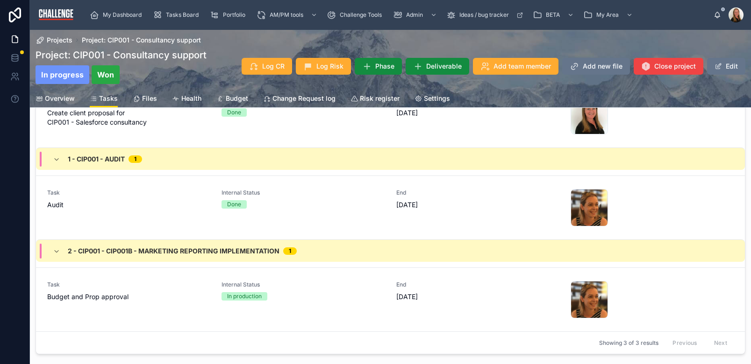
scroll to position [119, 0]
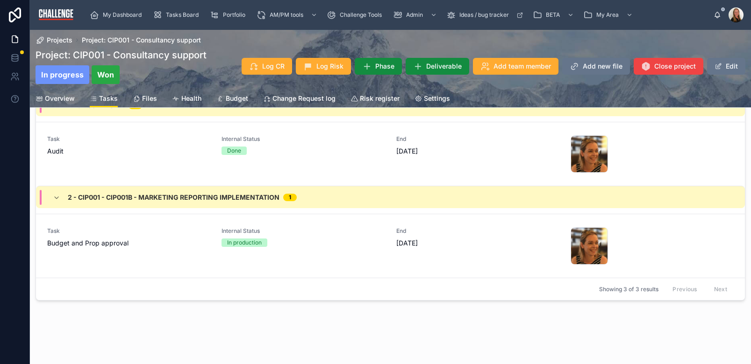
click at [355, 204] on div "2 - CIP001 - CIP001b - Marketing Reporting Implementation 1" at bounding box center [390, 197] width 709 height 22
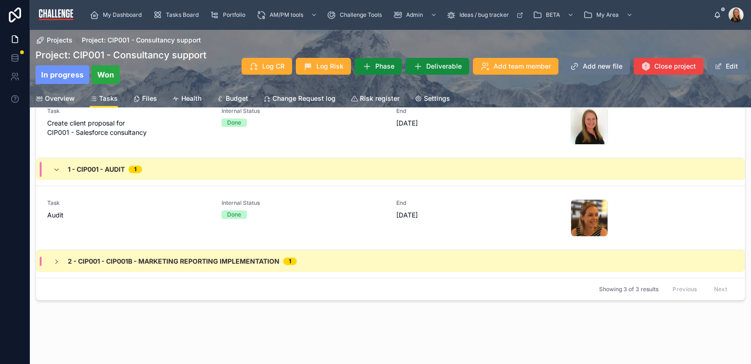
click at [334, 269] on div "2 - CIP001 - CIP001b - Marketing Reporting Implementation 1" at bounding box center [390, 261] width 709 height 22
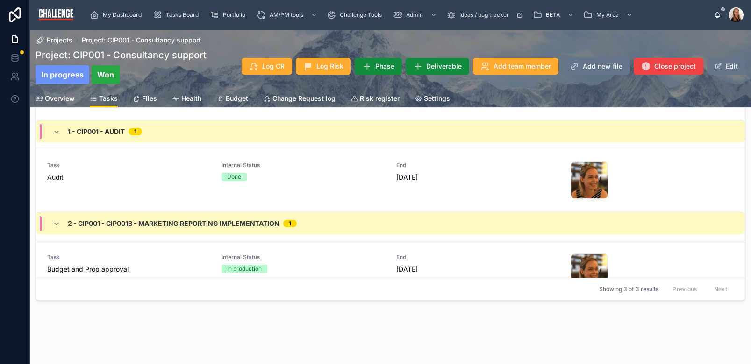
click at [731, 66] on button "Edit" at bounding box center [726, 66] width 38 height 17
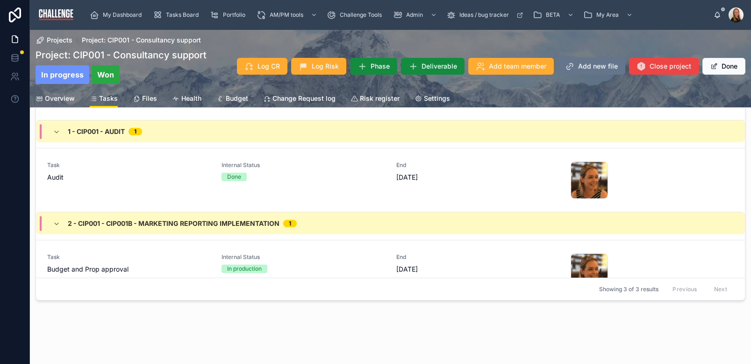
click at [437, 99] on span "Settings" at bounding box center [437, 98] width 26 height 9
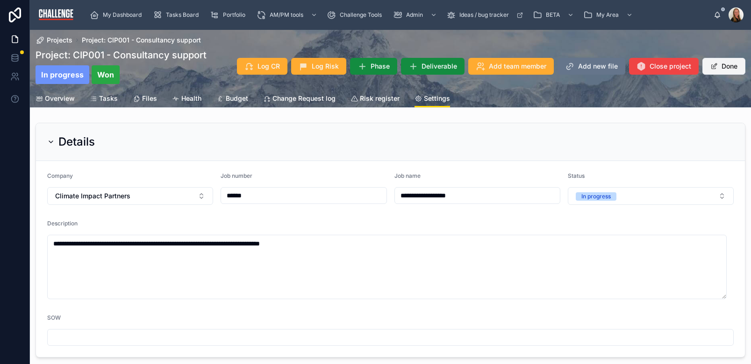
click at [715, 67] on button "Done" at bounding box center [723, 66] width 43 height 17
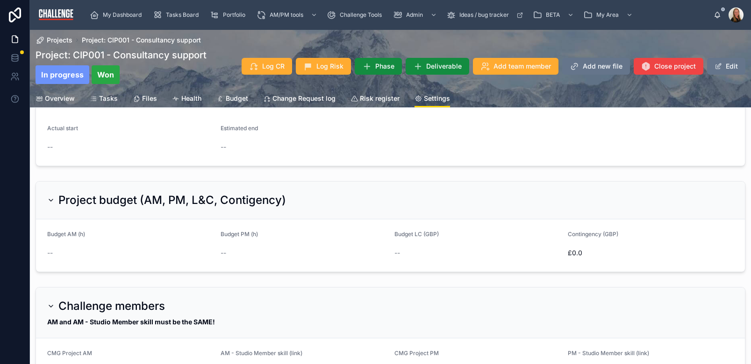
click at [114, 96] on span "Tasks" at bounding box center [108, 98] width 19 height 9
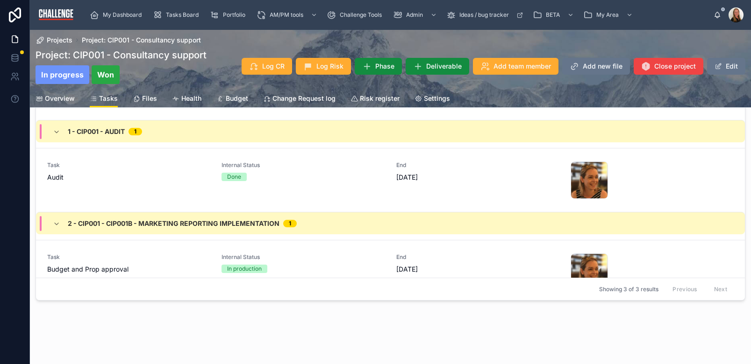
scroll to position [119, 0]
click at [158, 265] on span "Budget and Prop approval" at bounding box center [128, 269] width 163 height 9
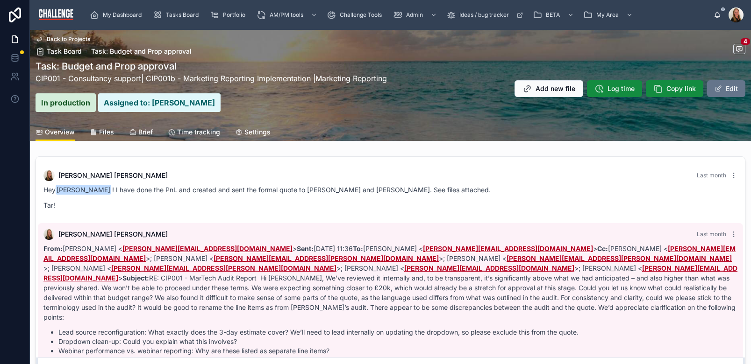
scroll to position [290, 0]
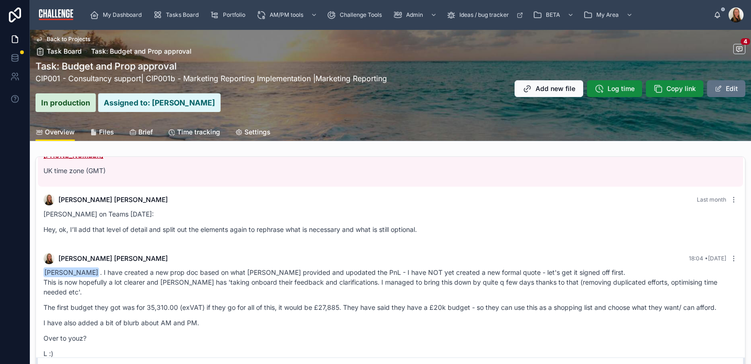
click at [717, 93] on button "Edit" at bounding box center [726, 88] width 38 height 17
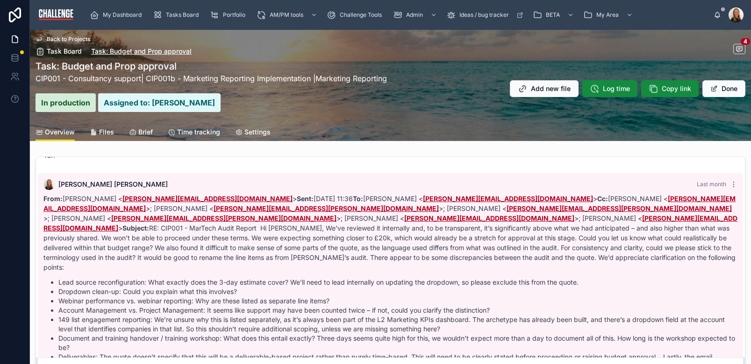
scroll to position [0, 0]
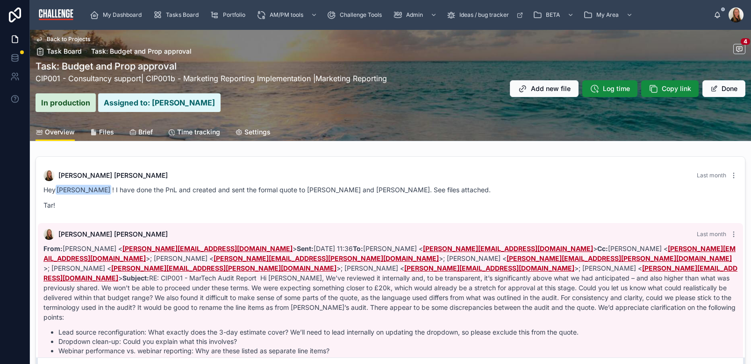
click at [257, 134] on span "Settings" at bounding box center [257, 132] width 26 height 9
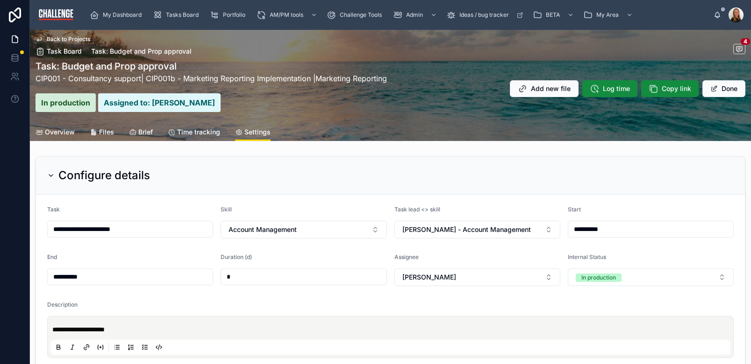
click at [178, 134] on span "Time tracking" at bounding box center [198, 132] width 43 height 9
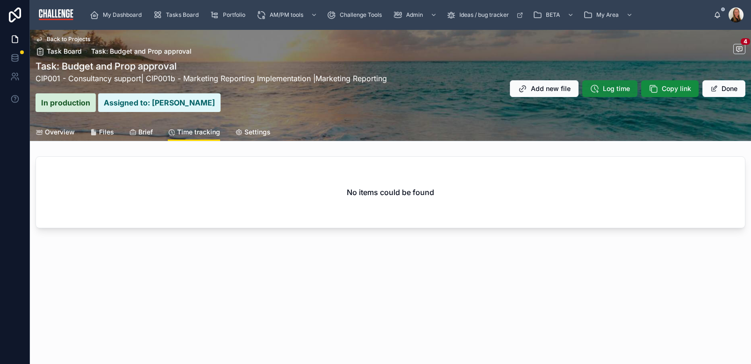
click at [609, 87] on span "Log time" at bounding box center [616, 88] width 27 height 9
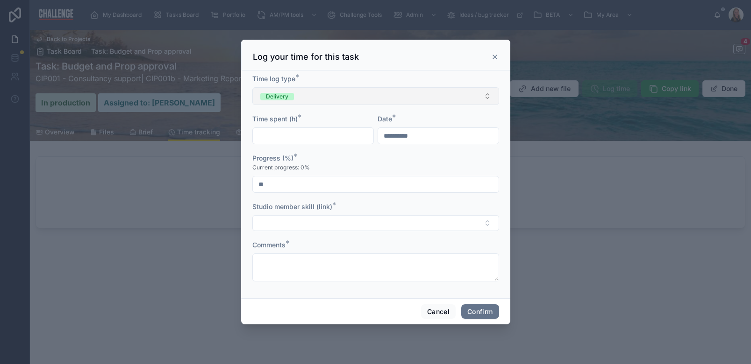
click at [322, 99] on button "Delivery" at bounding box center [375, 96] width 247 height 18
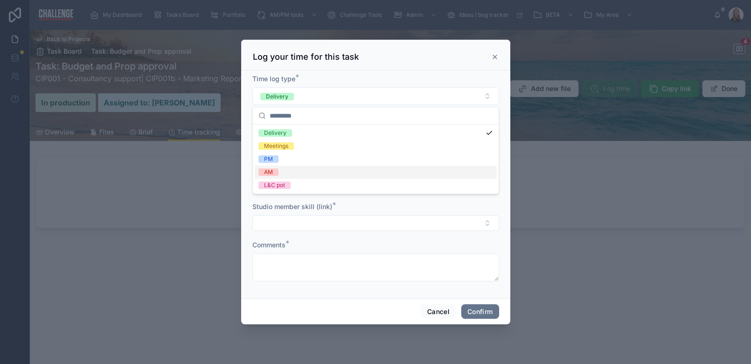
click at [300, 175] on div "AM" at bounding box center [376, 172] width 242 height 13
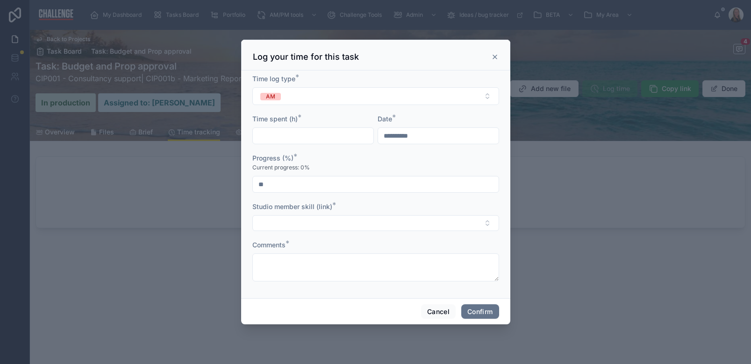
click at [314, 137] on input "text" at bounding box center [313, 135] width 121 height 13
type input "****"
click at [360, 188] on input "**" at bounding box center [376, 184] width 246 height 13
drag, startPoint x: 264, startPoint y: 184, endPoint x: 255, endPoint y: 183, distance: 8.9
click at [255, 183] on input "**" at bounding box center [376, 184] width 246 height 13
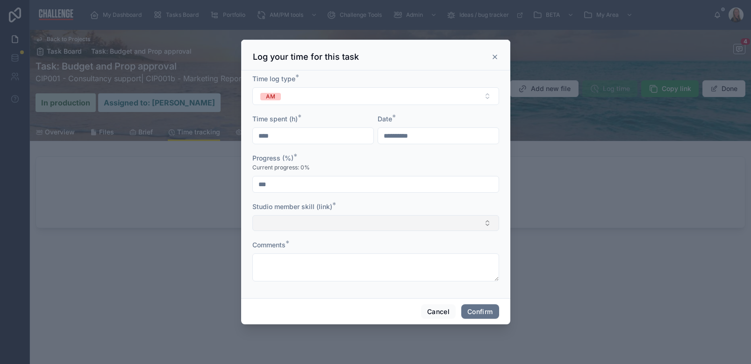
type input "***"
click at [308, 219] on button "Select Button" at bounding box center [375, 223] width 247 height 16
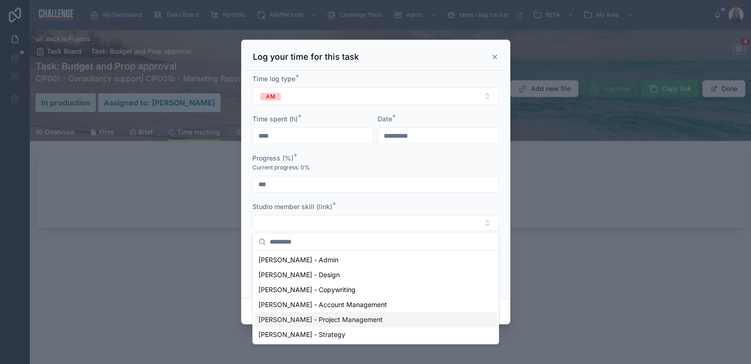
click at [314, 321] on span "[PERSON_NAME] - Project Management" at bounding box center [320, 319] width 124 height 9
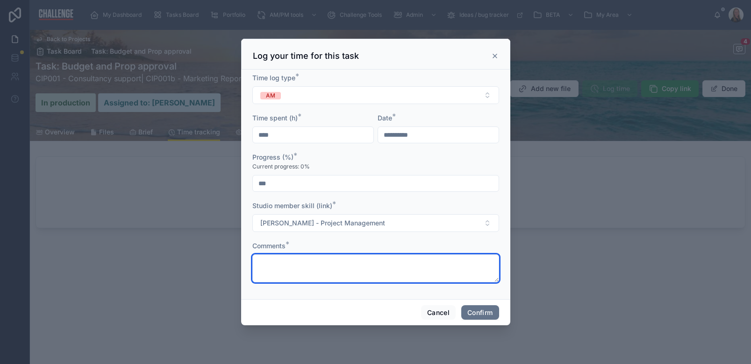
click at [307, 272] on textarea at bounding box center [375, 269] width 247 height 28
type textarea "**********"
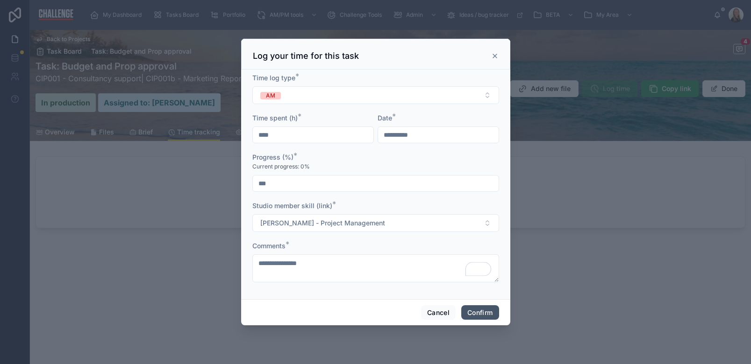
click at [482, 314] on button "Confirm" at bounding box center [479, 313] width 37 height 15
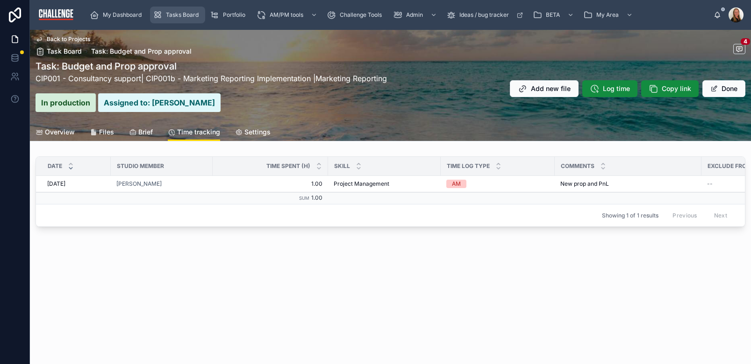
click at [192, 17] on span "Tasks Board" at bounding box center [182, 14] width 33 height 7
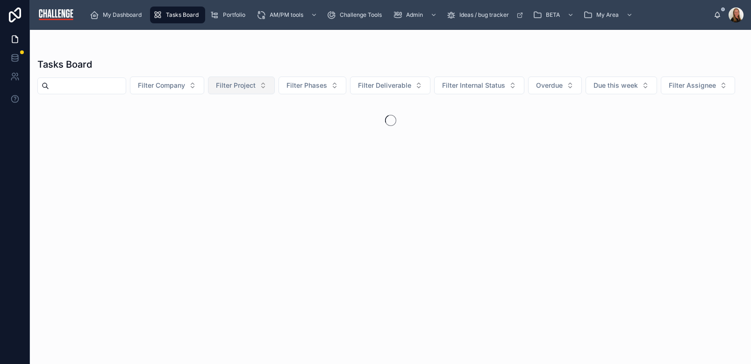
click at [272, 84] on button "Filter Project" at bounding box center [241, 86] width 67 height 18
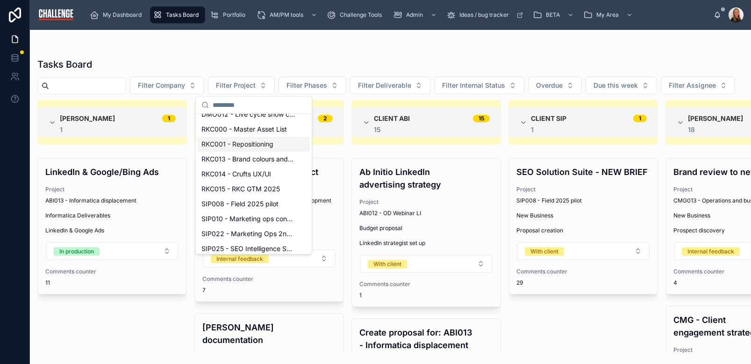
click at [263, 147] on span "RKC001 - Repositioning" at bounding box center [237, 144] width 72 height 9
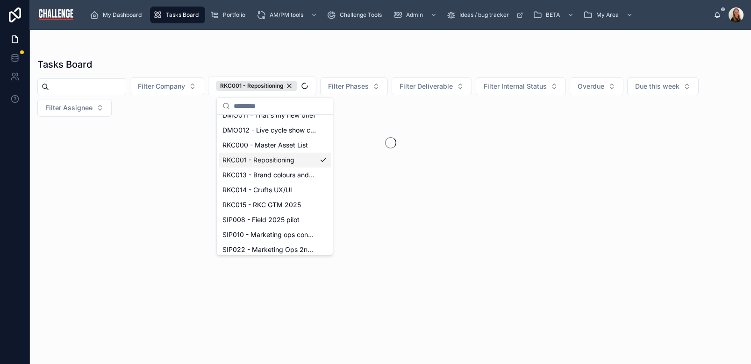
scroll to position [308, 0]
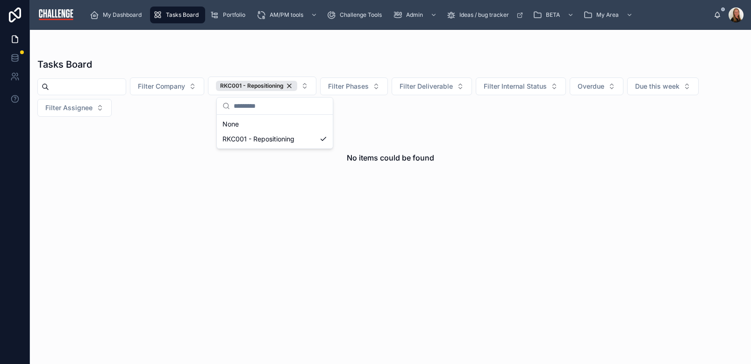
click at [83, 230] on div "No items could be found" at bounding box center [390, 237] width 721 height 231
drag, startPoint x: 302, startPoint y: 85, endPoint x: 315, endPoint y: 88, distance: 13.5
click at [297, 85] on div "RKC001 - Repositioning" at bounding box center [256, 86] width 81 height 10
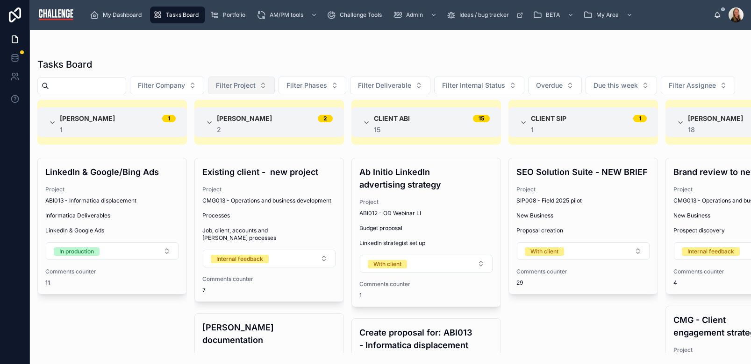
click at [274, 85] on button "Filter Project" at bounding box center [241, 86] width 67 height 18
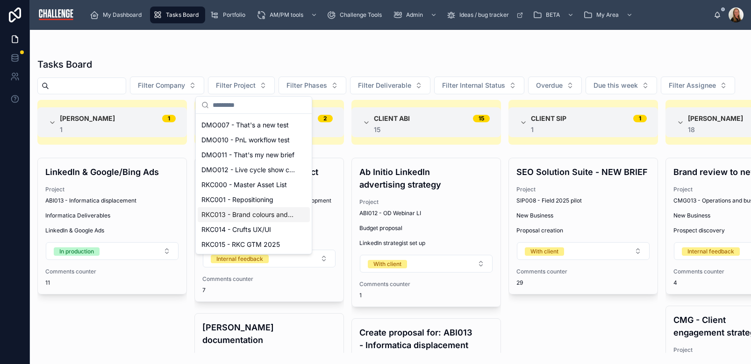
click at [261, 213] on span "RKC013 - Brand colours and visual identity elements" at bounding box center [247, 214] width 93 height 9
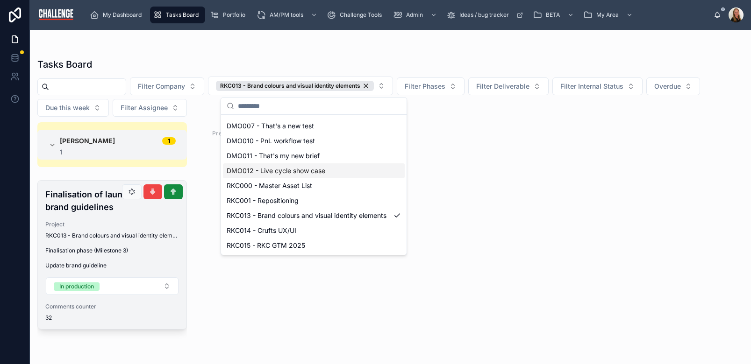
click at [97, 235] on span "RKC013 - Brand colours and visual identity elements" at bounding box center [112, 235] width 134 height 7
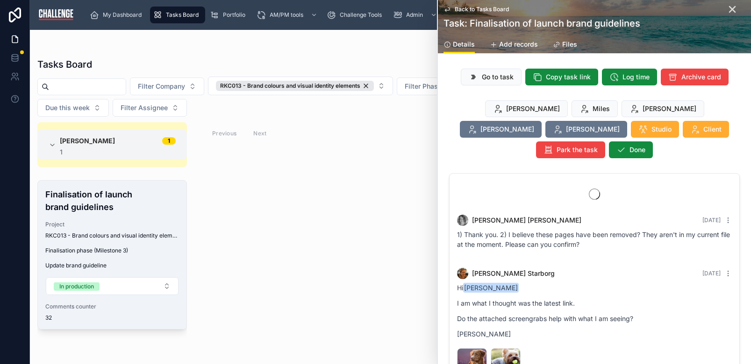
scroll to position [3193, 0]
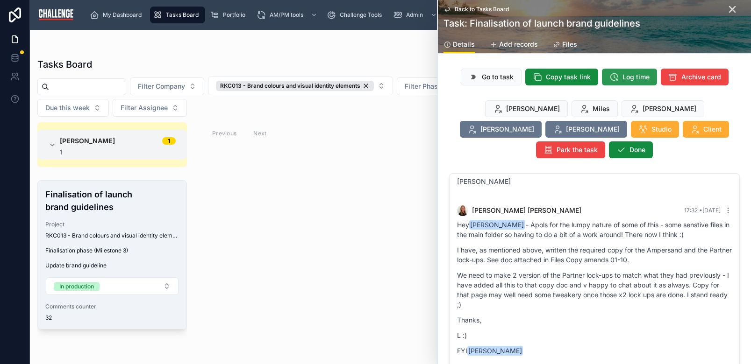
click at [625, 74] on span "Log time" at bounding box center [635, 76] width 27 height 9
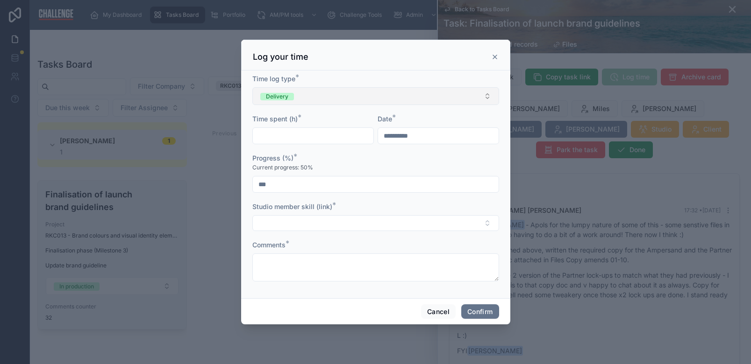
click at [317, 93] on button "Delivery" at bounding box center [375, 96] width 247 height 18
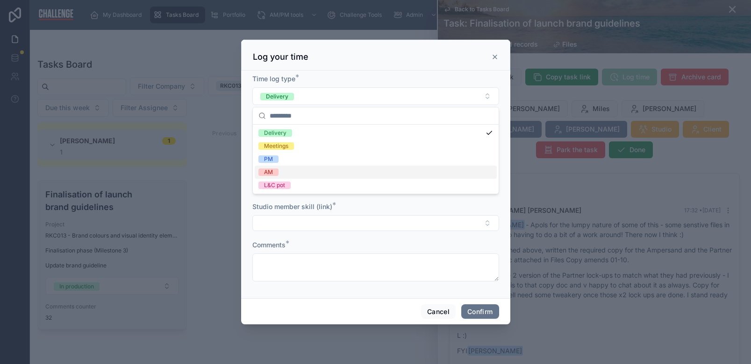
click at [306, 173] on div "AM" at bounding box center [376, 172] width 242 height 13
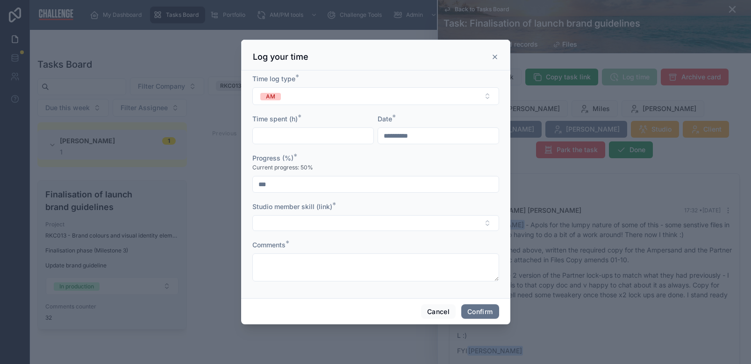
click at [316, 137] on input "text" at bounding box center [313, 135] width 121 height 13
type input "****"
click at [308, 224] on button "Select Button" at bounding box center [375, 223] width 247 height 16
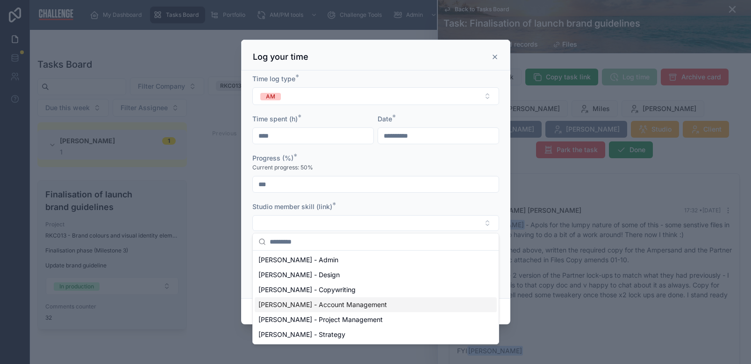
click at [322, 303] on span "[PERSON_NAME] - Account Management" at bounding box center [322, 304] width 128 height 9
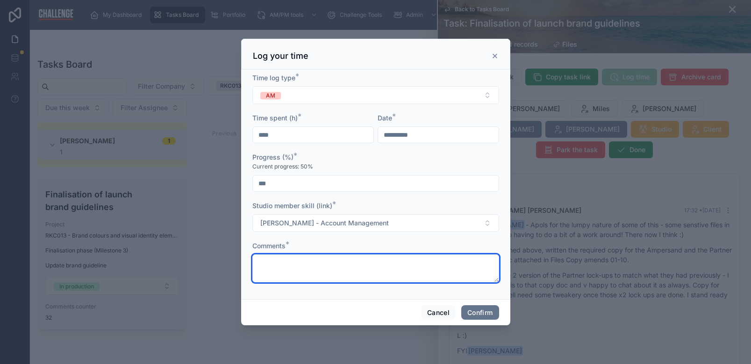
click at [324, 268] on textarea at bounding box center [375, 269] width 247 height 28
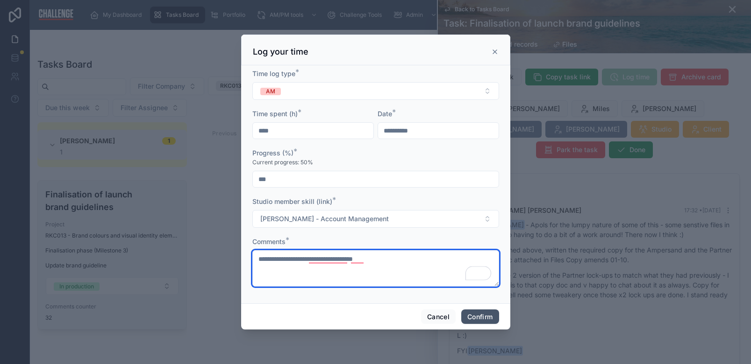
type textarea "**********"
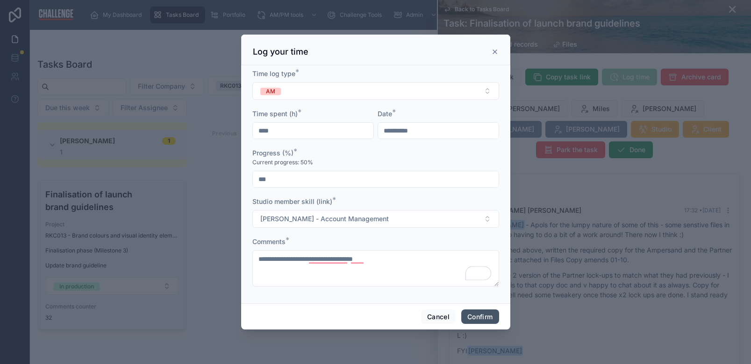
click at [476, 317] on button "Confirm" at bounding box center [479, 317] width 37 height 15
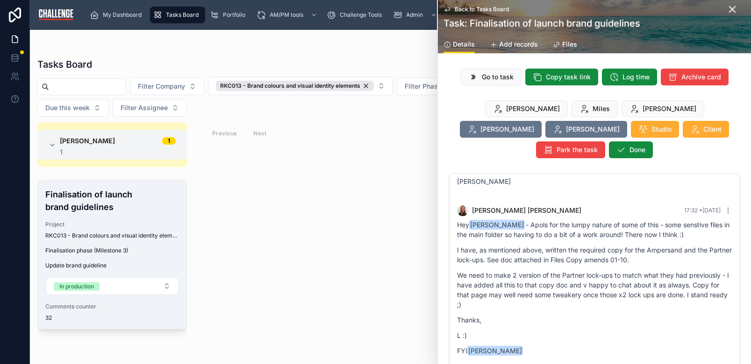
click at [727, 11] on icon at bounding box center [732, 9] width 11 height 11
click at [727, 11] on div "[PERSON_NAME]" at bounding box center [728, 14] width 30 height 15
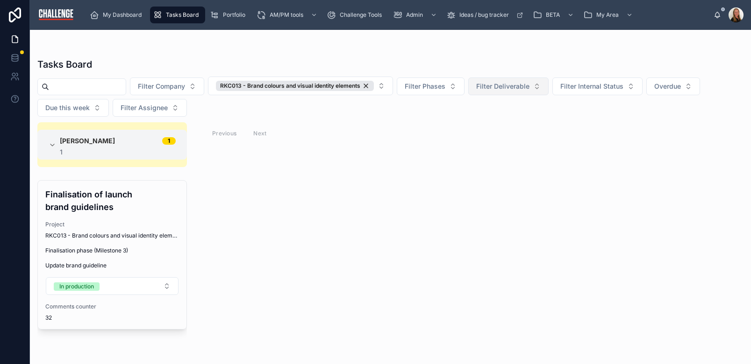
click at [374, 86] on div "RKC013 - Brand colours and visual identity elements" at bounding box center [295, 86] width 158 height 10
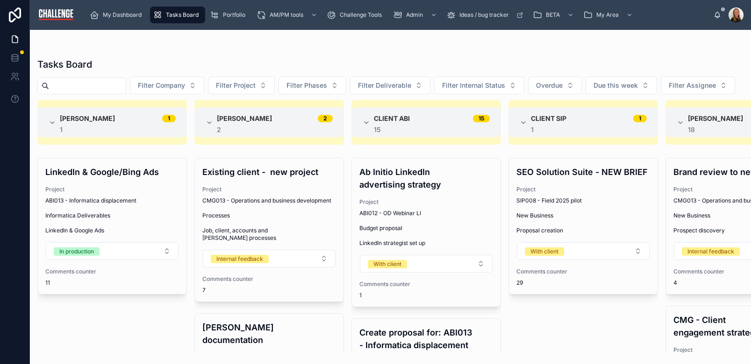
drag, startPoint x: 281, startPoint y: 59, endPoint x: 248, endPoint y: 61, distance: 33.2
click at [281, 59] on div "Tasks Board" at bounding box center [390, 64] width 706 height 13
